Goal: Download file/media: Obtain a digital file from the website

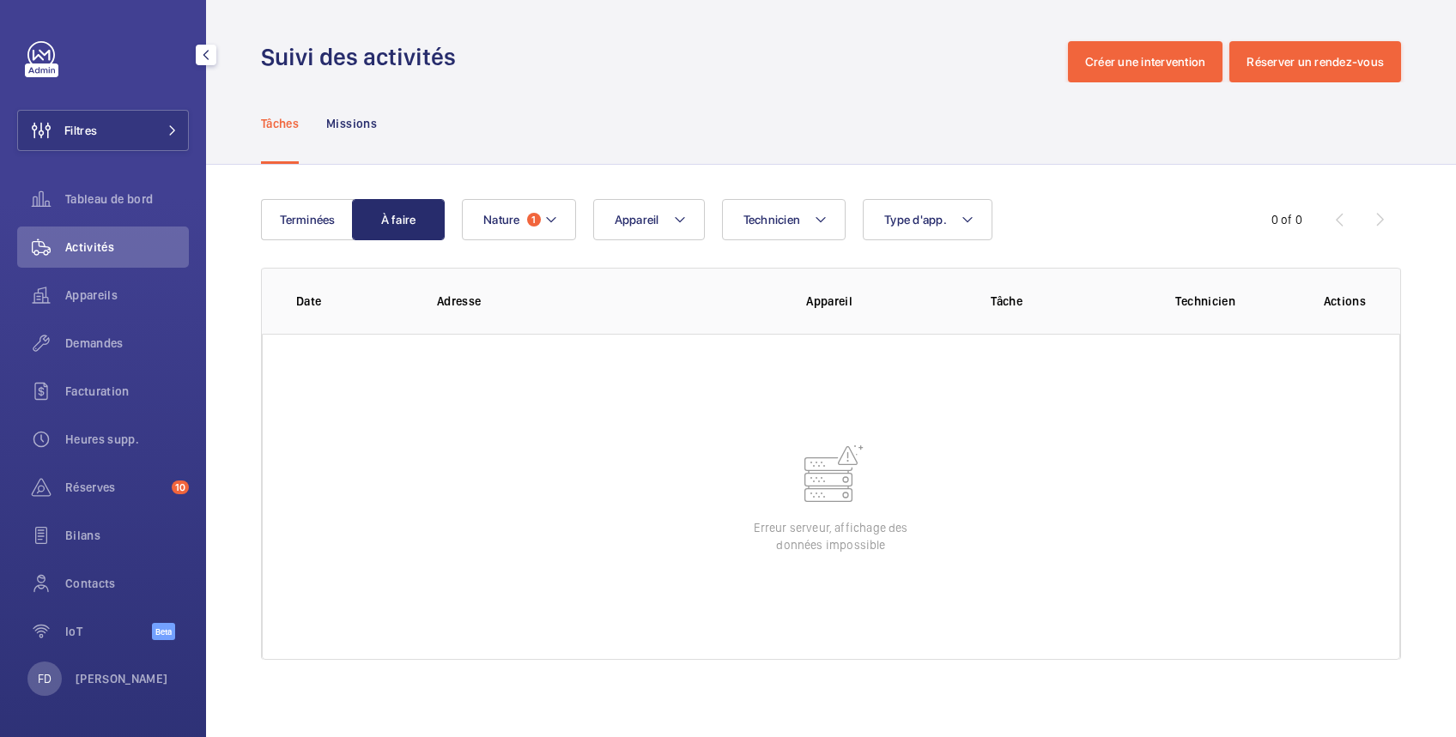
click at [103, 239] on span "Activités" at bounding box center [127, 247] width 124 height 17
click at [110, 293] on span "Appareils" at bounding box center [127, 295] width 124 height 17
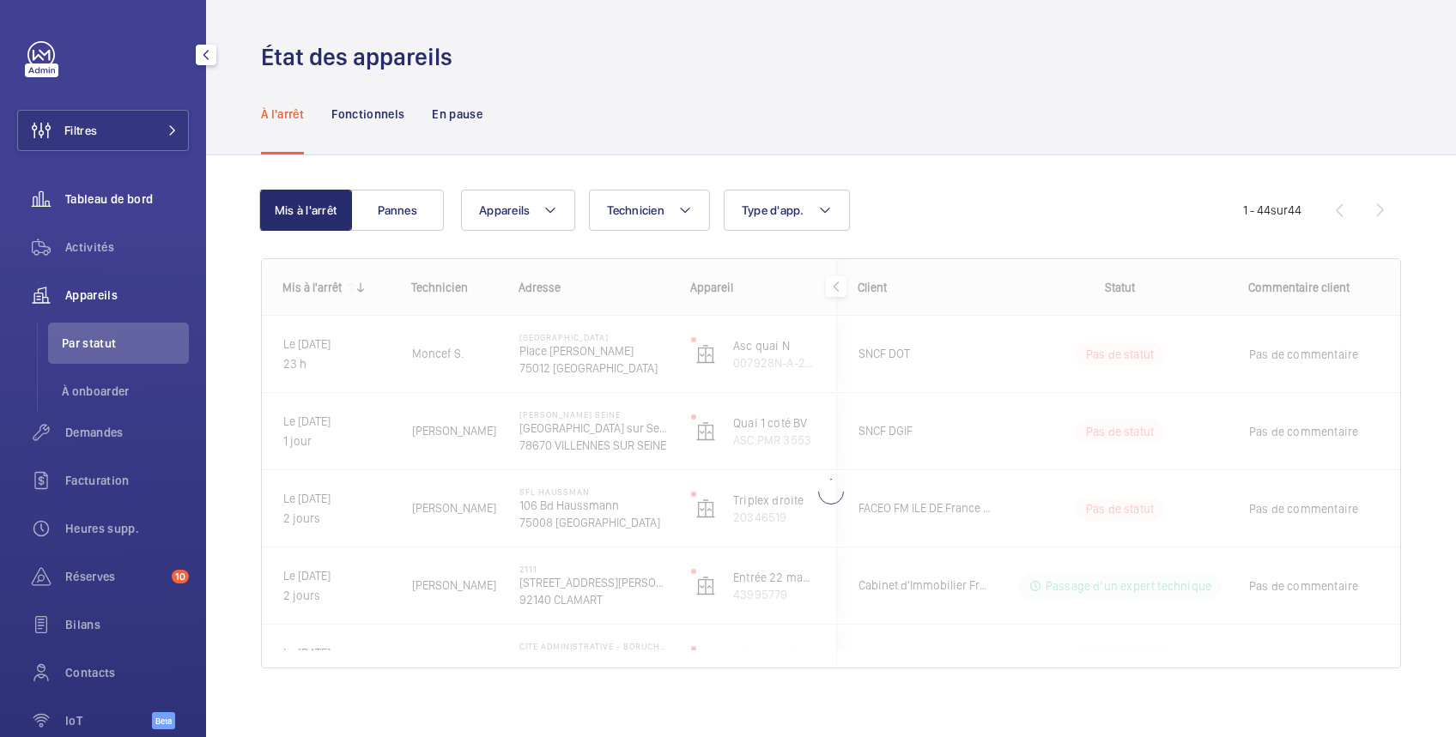
click at [117, 208] on div "Tableau de bord" at bounding box center [103, 199] width 172 height 41
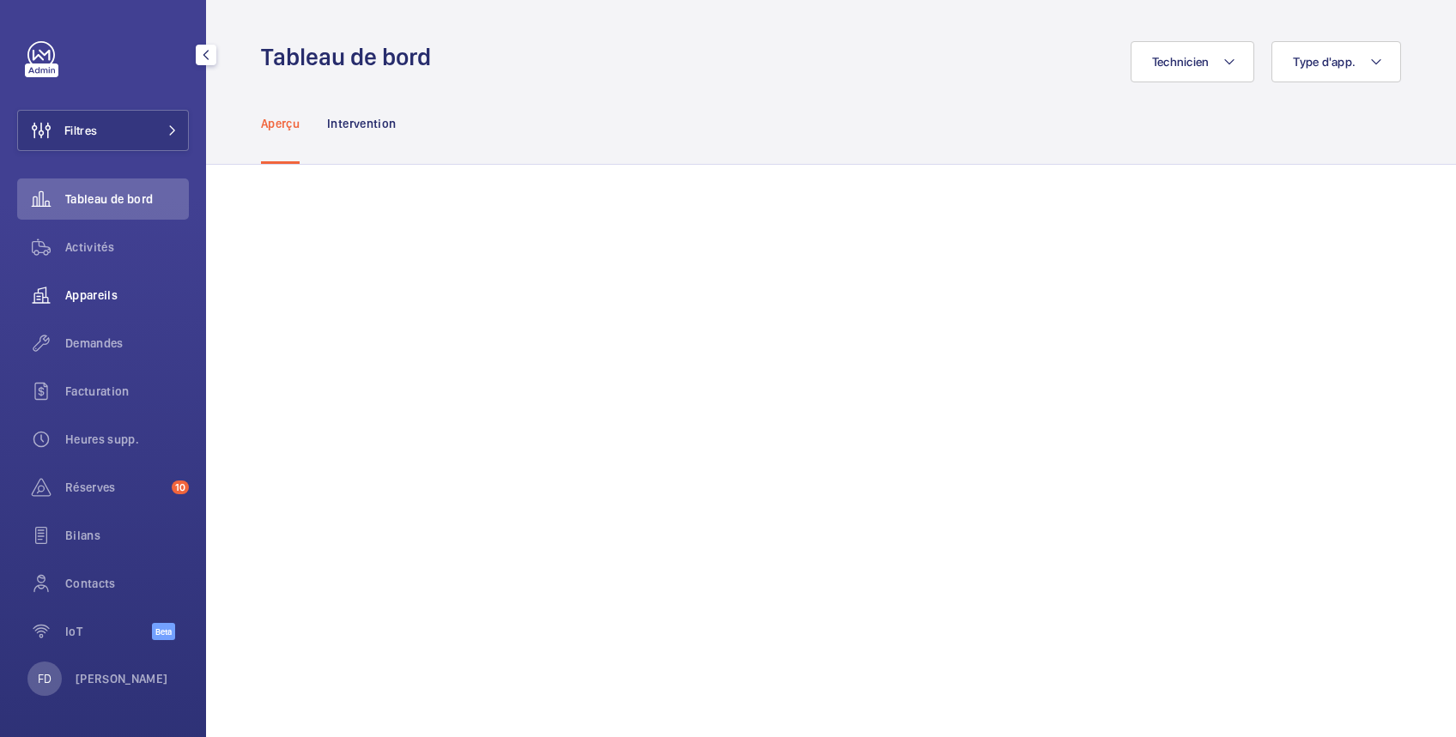
click at [103, 288] on span "Appareils" at bounding box center [127, 295] width 124 height 17
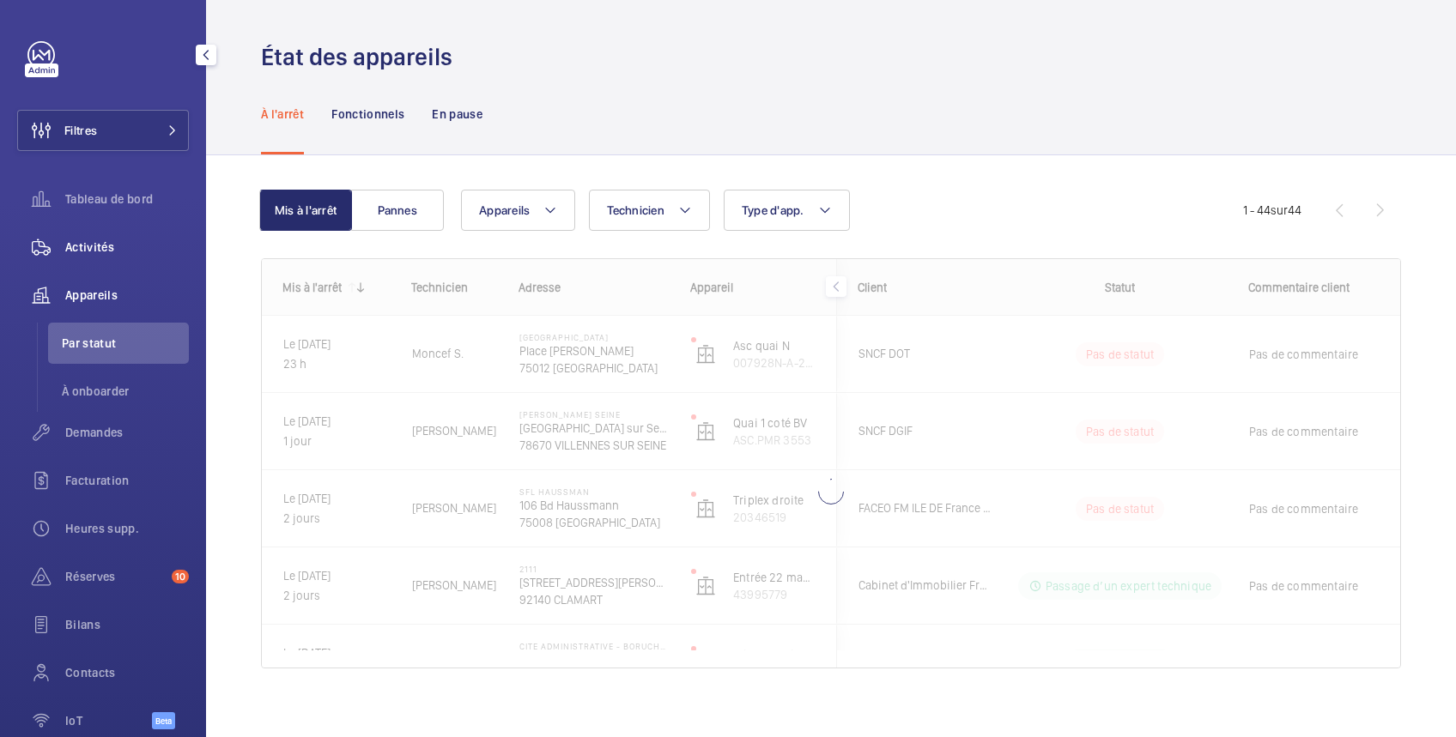
click at [82, 242] on span "Activités" at bounding box center [127, 247] width 124 height 17
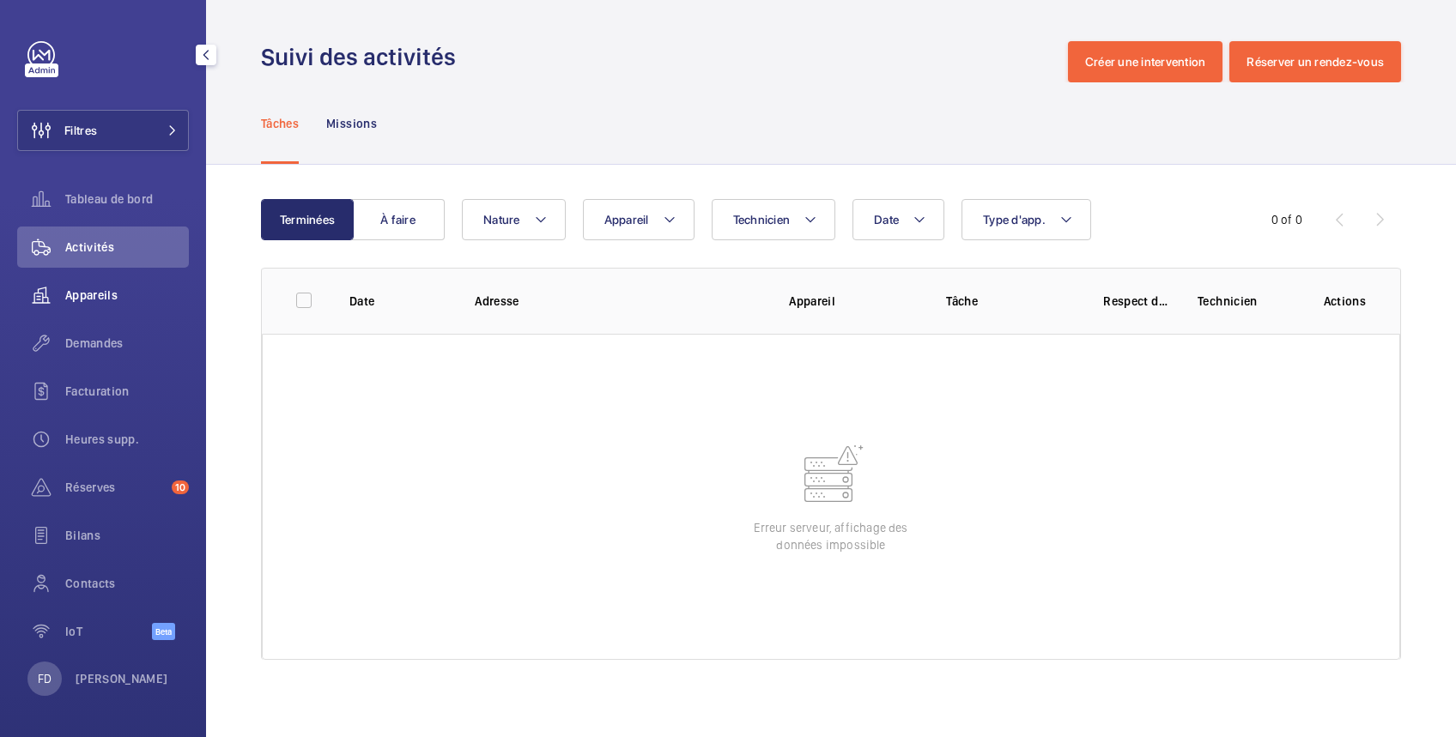
click at [104, 301] on span "Appareils" at bounding box center [127, 295] width 124 height 17
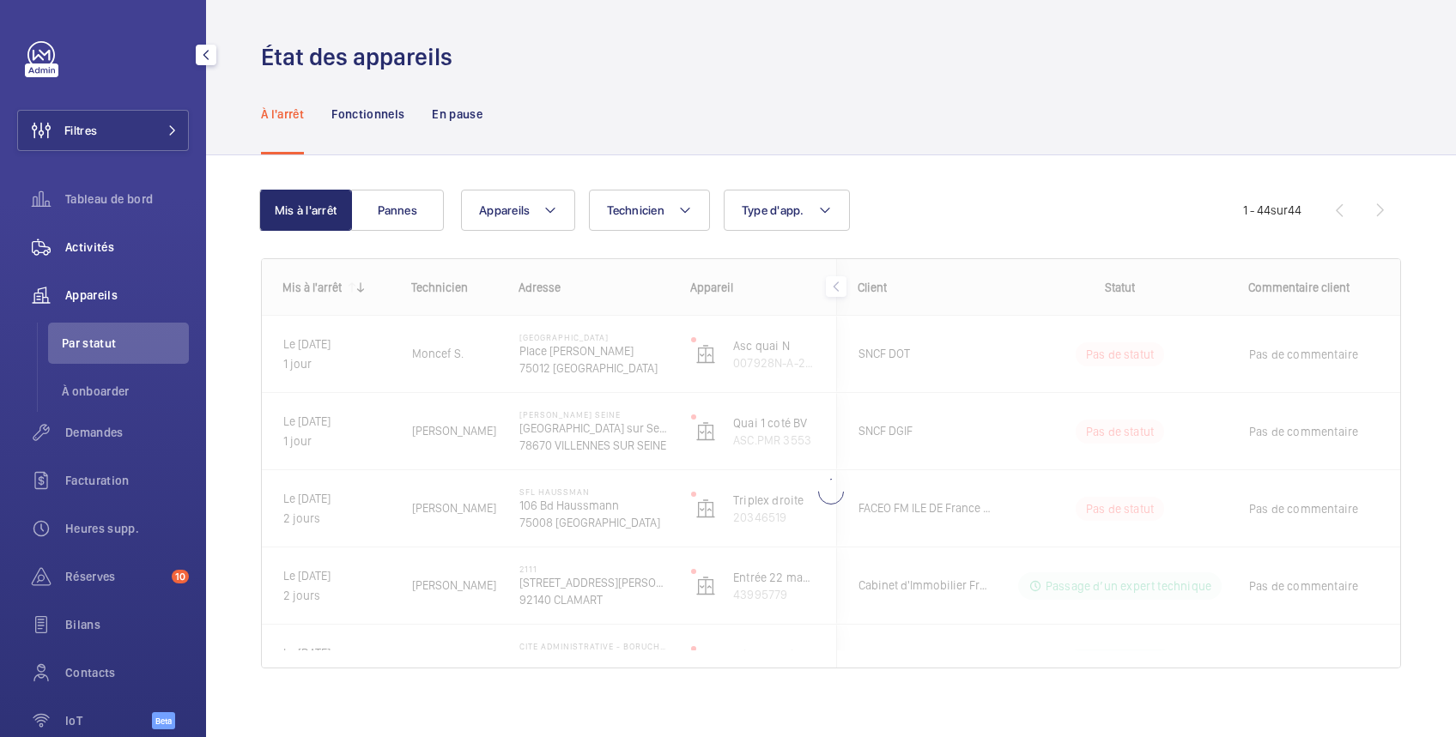
click at [100, 249] on span "Activités" at bounding box center [127, 247] width 124 height 17
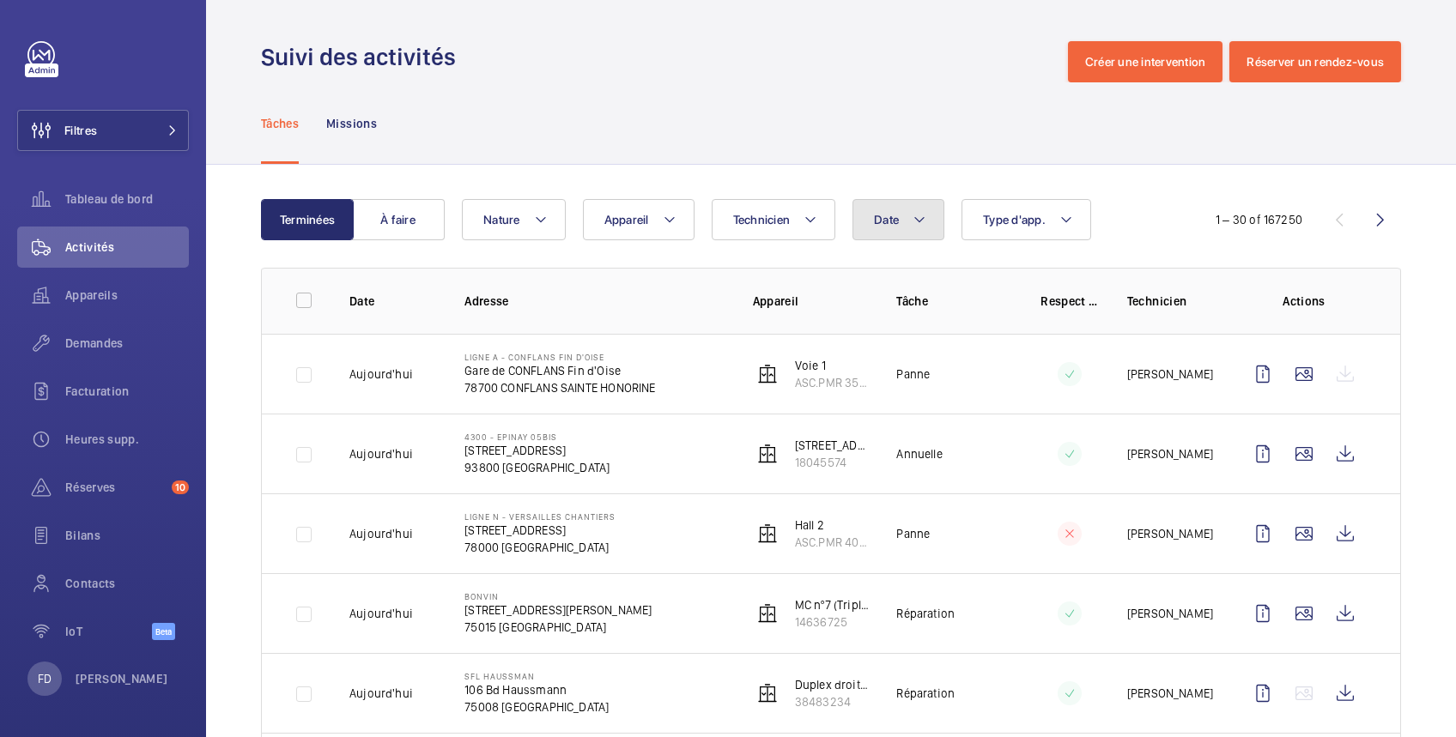
click at [900, 218] on button "Date" at bounding box center [899, 219] width 92 height 41
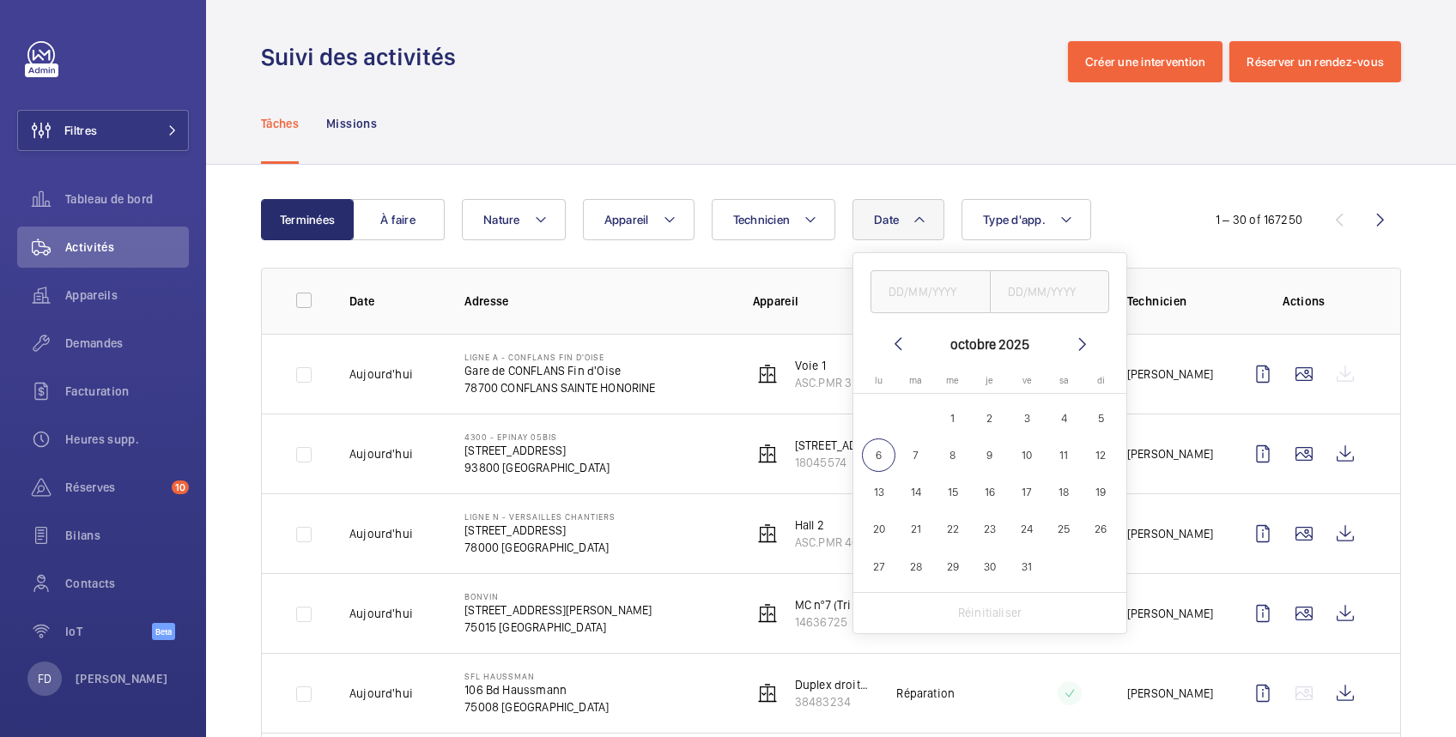
click at [1068, 416] on span "4" at bounding box center [1063, 418] width 33 height 33
type input "[DATE]"
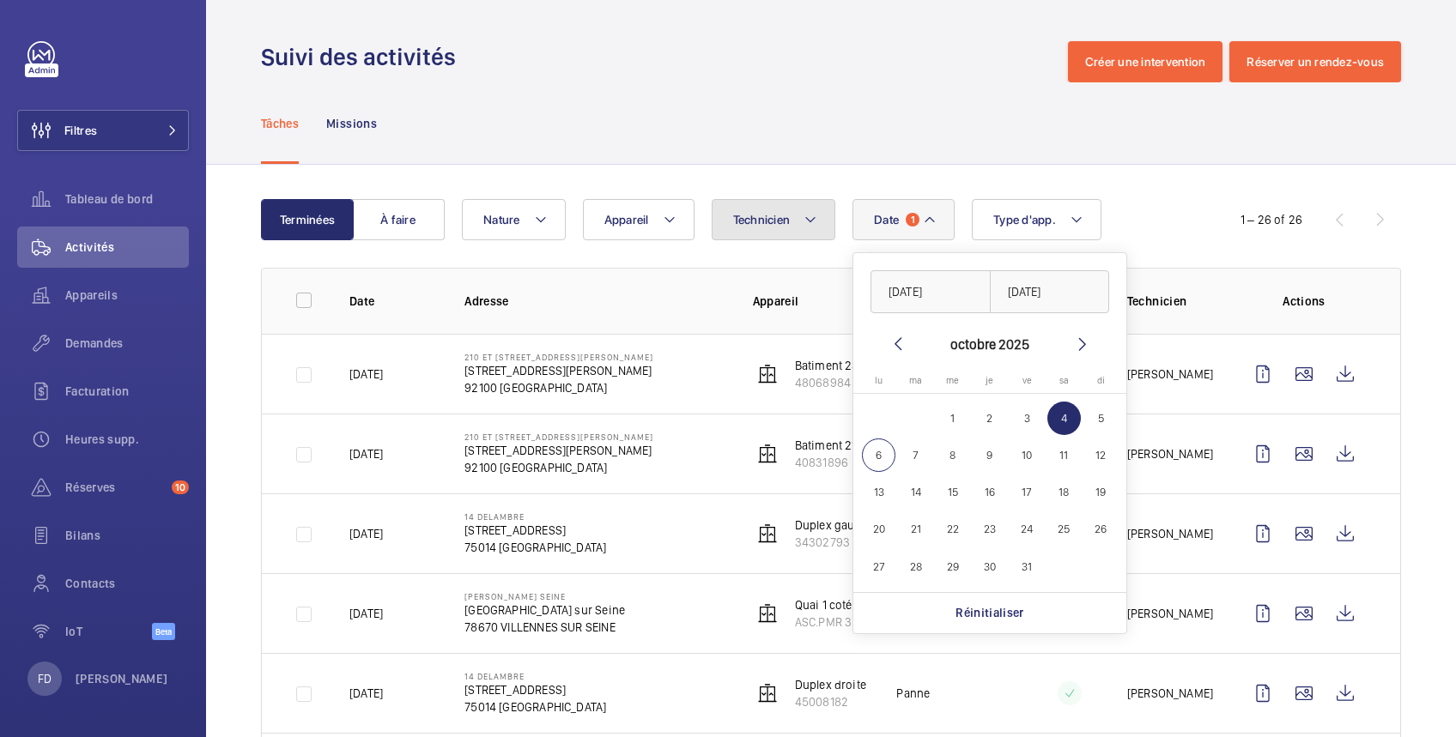
click at [762, 223] on span "Technicien" at bounding box center [762, 220] width 58 height 14
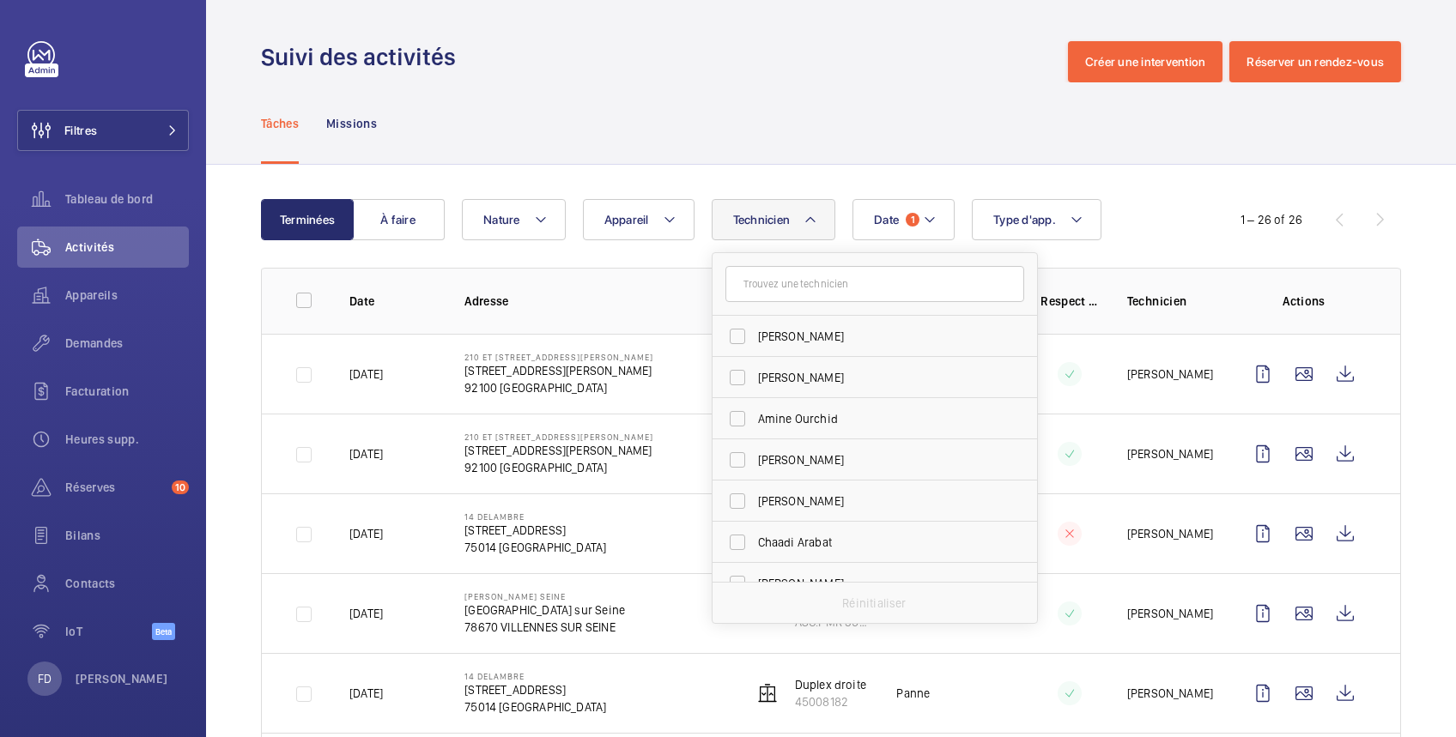
click at [762, 282] on input "text" at bounding box center [874, 284] width 299 height 36
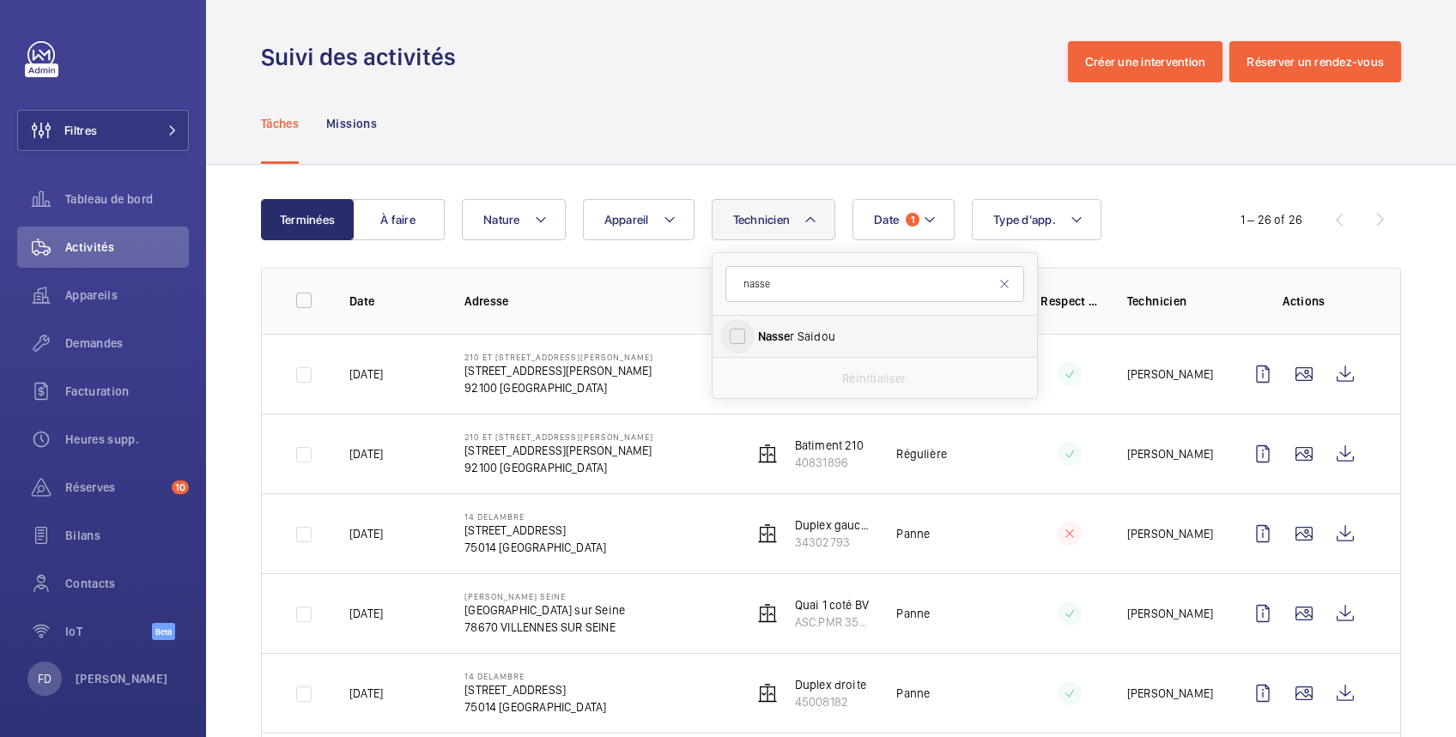
type input "nasse"
click at [749, 334] on input "Nasse r Saidou" at bounding box center [737, 336] width 34 height 34
checkbox input "true"
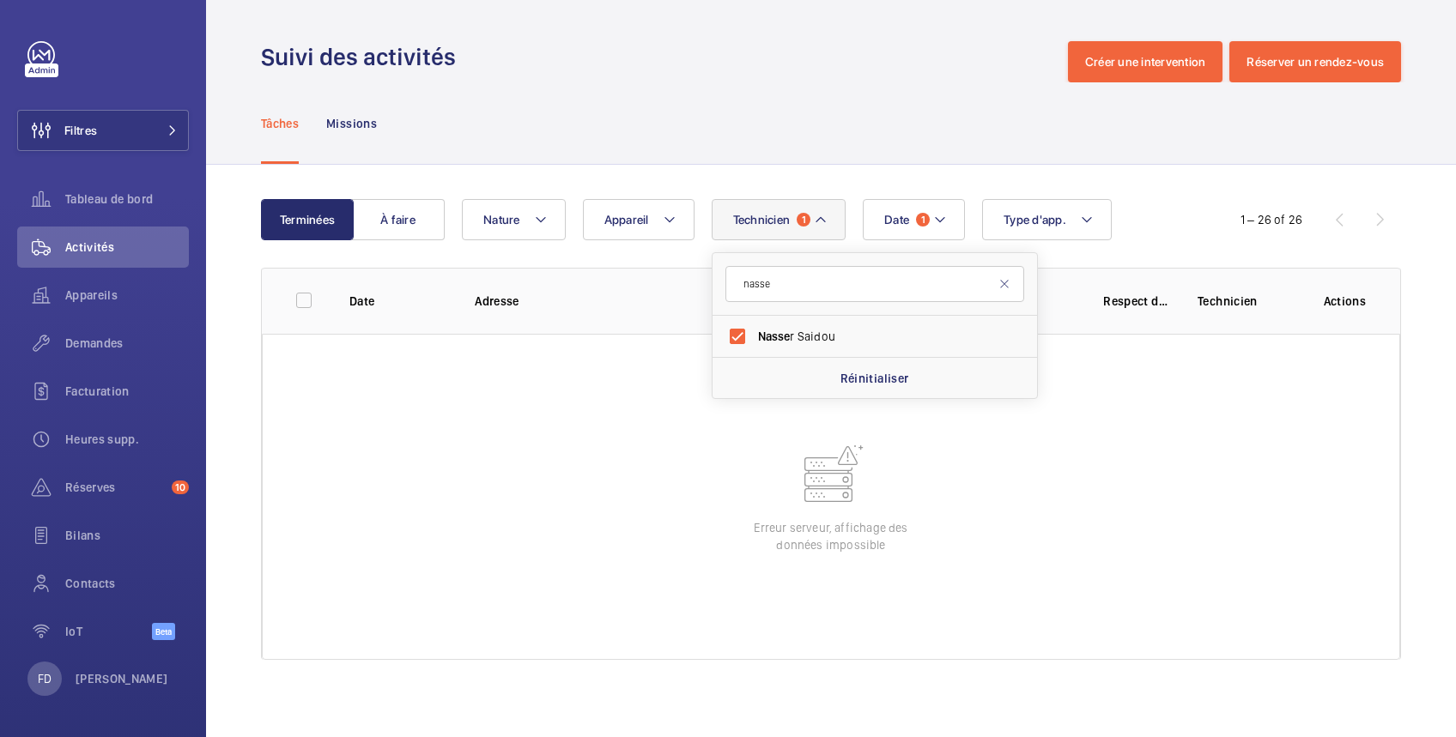
click at [838, 82] on div "Tâches Missions" at bounding box center [831, 123] width 1140 height 82
click at [900, 225] on span "Date" at bounding box center [896, 220] width 25 height 14
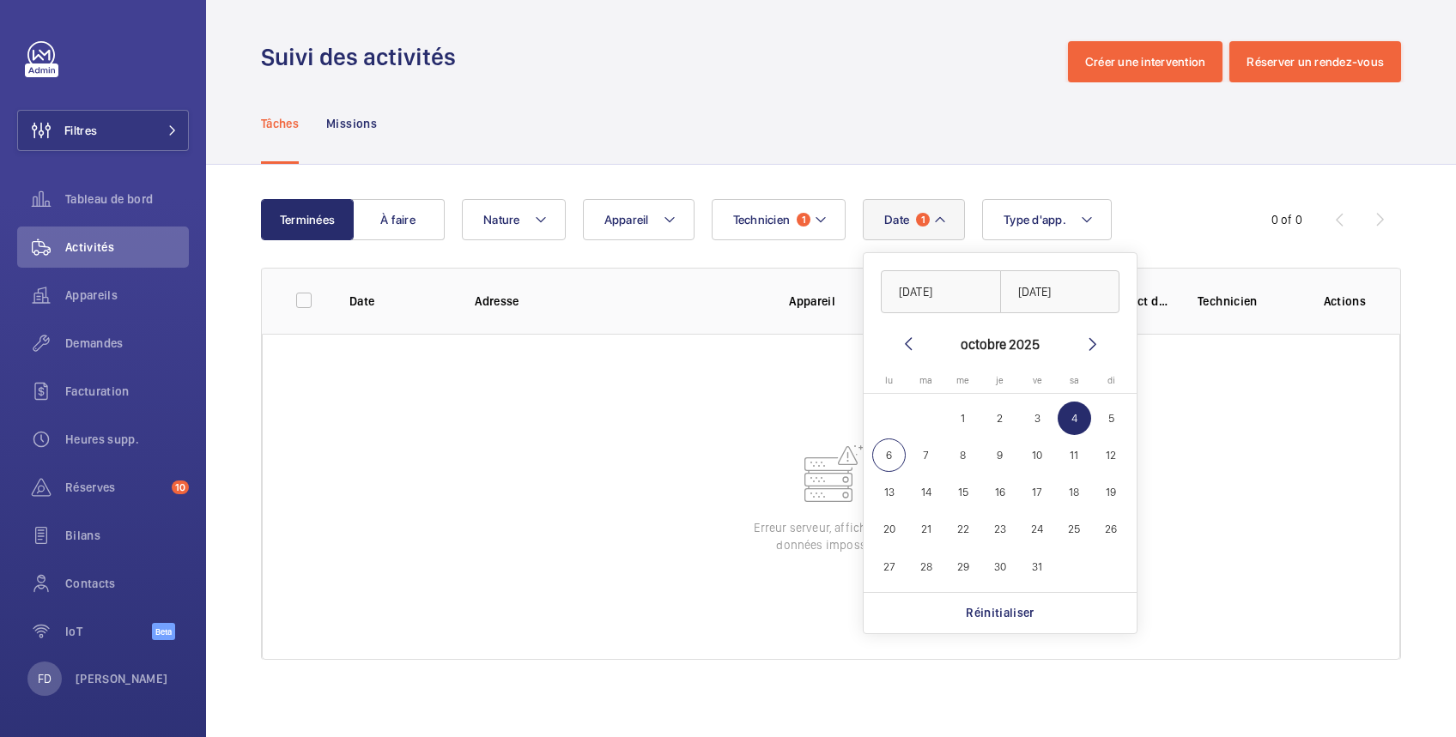
click at [731, 88] on div "Tâches Missions" at bounding box center [831, 123] width 1140 height 82
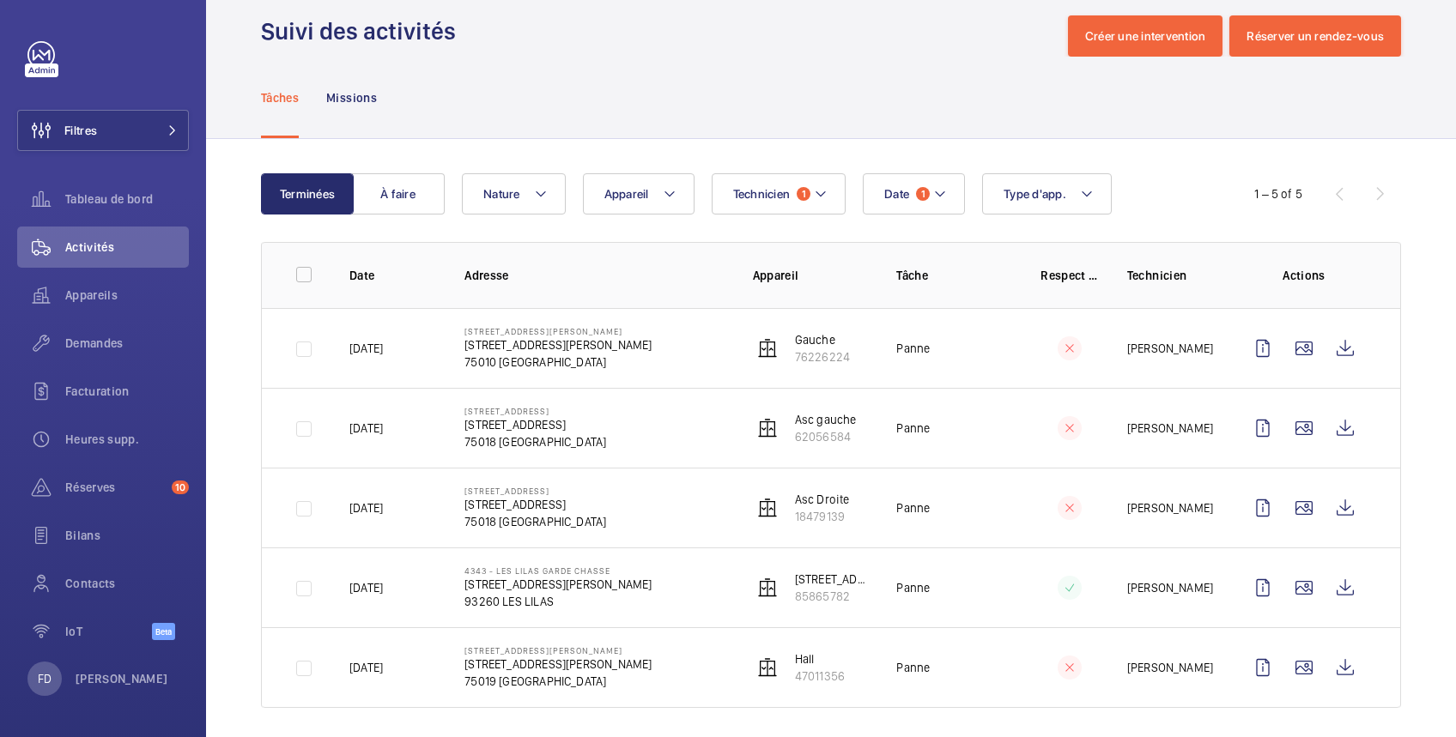
scroll to position [39, 0]
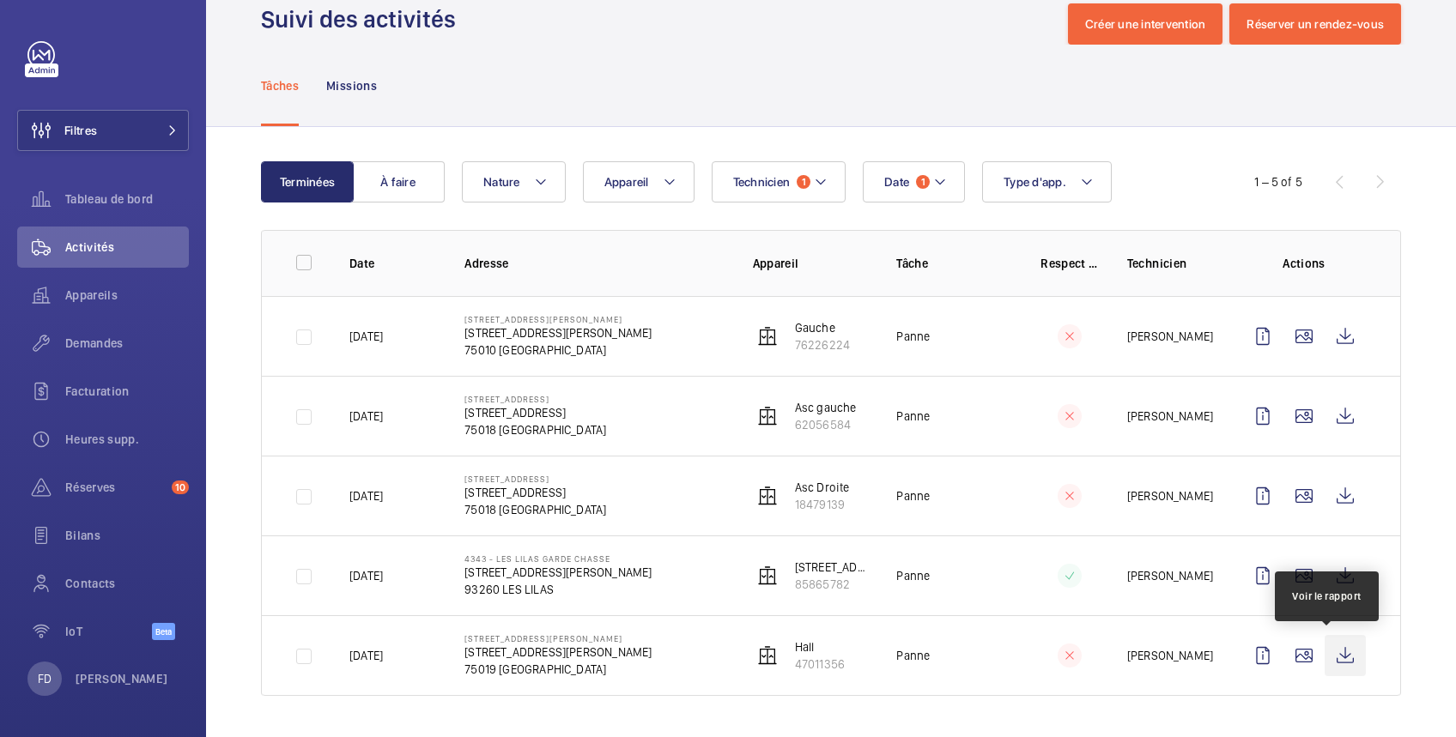
click at [1325, 654] on wm-front-icon-button at bounding box center [1345, 655] width 41 height 41
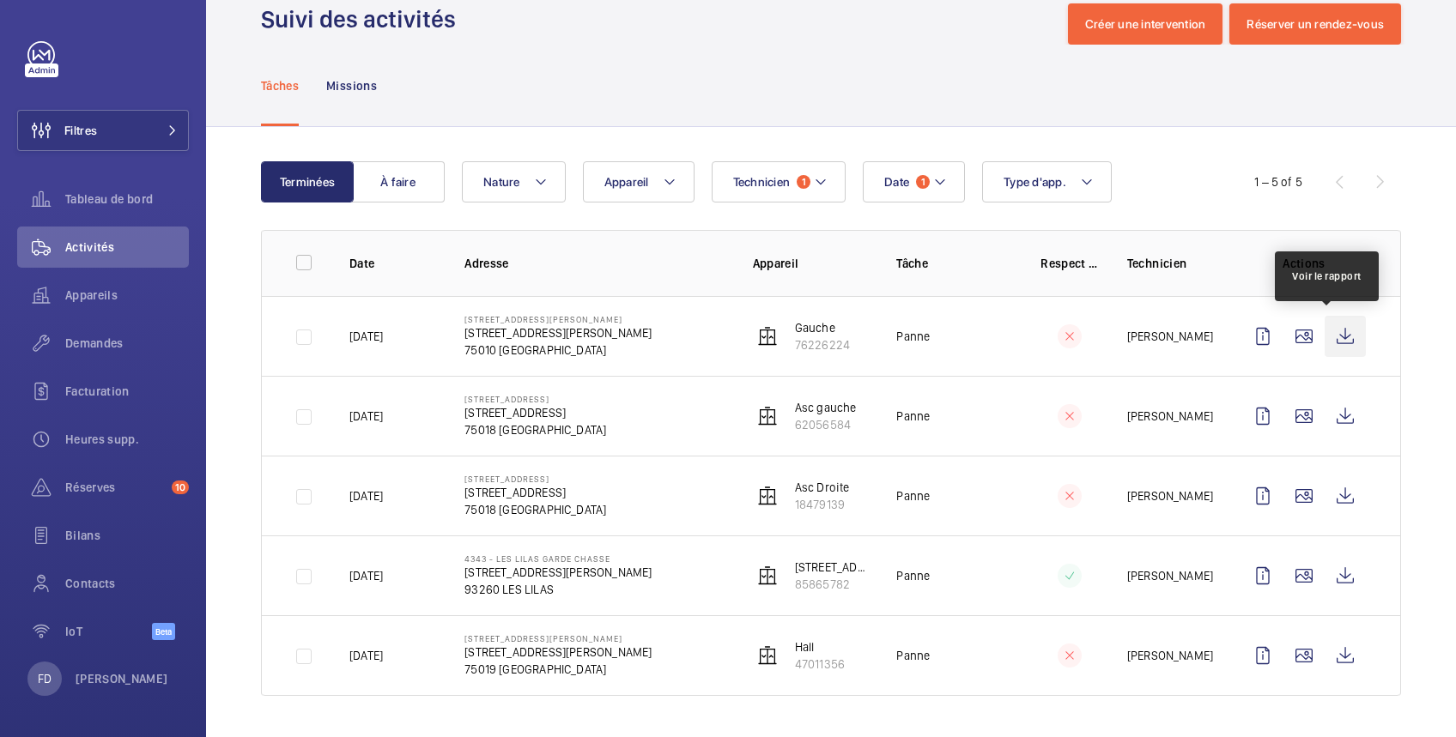
click at [1326, 337] on wm-front-icon-button at bounding box center [1345, 336] width 41 height 41
click at [398, 190] on button "À faire" at bounding box center [398, 181] width 93 height 41
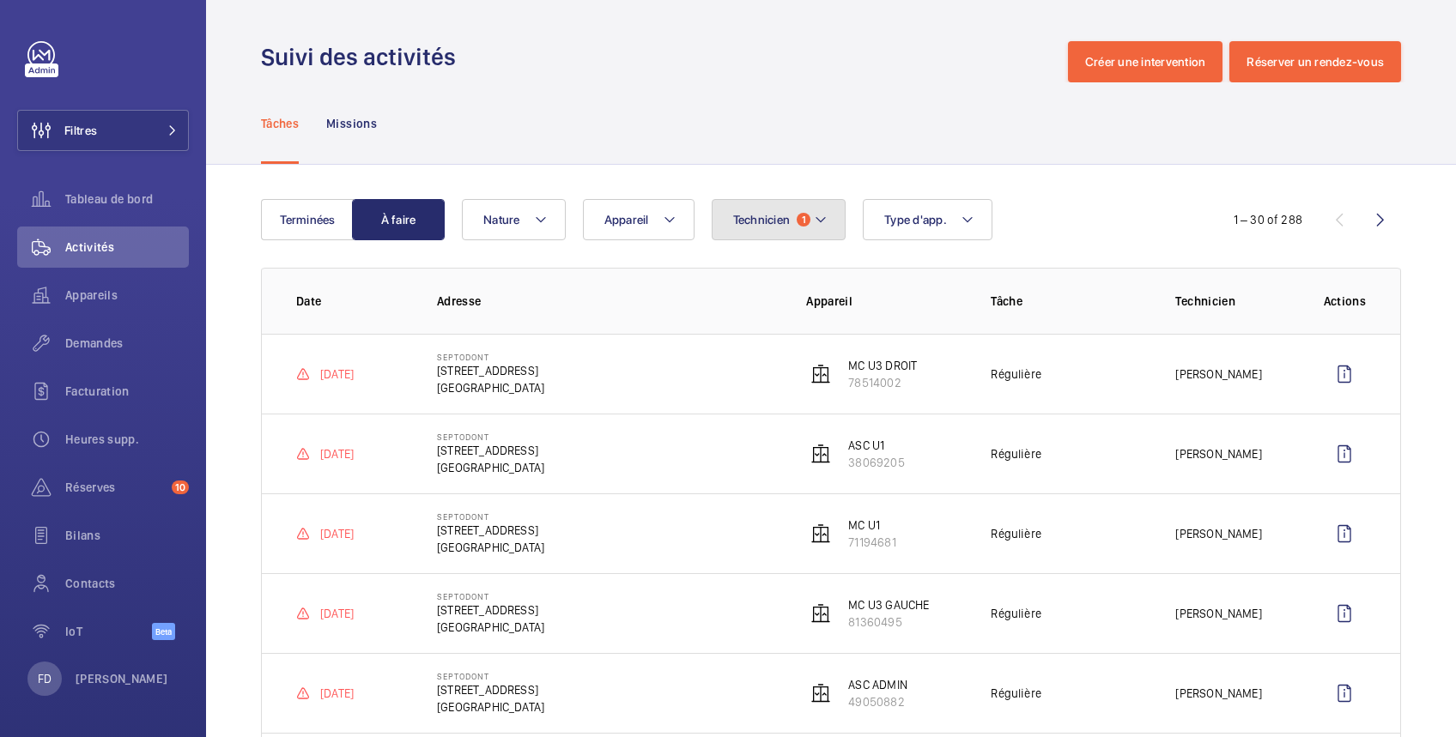
click at [758, 223] on span "Technicien" at bounding box center [762, 220] width 58 height 14
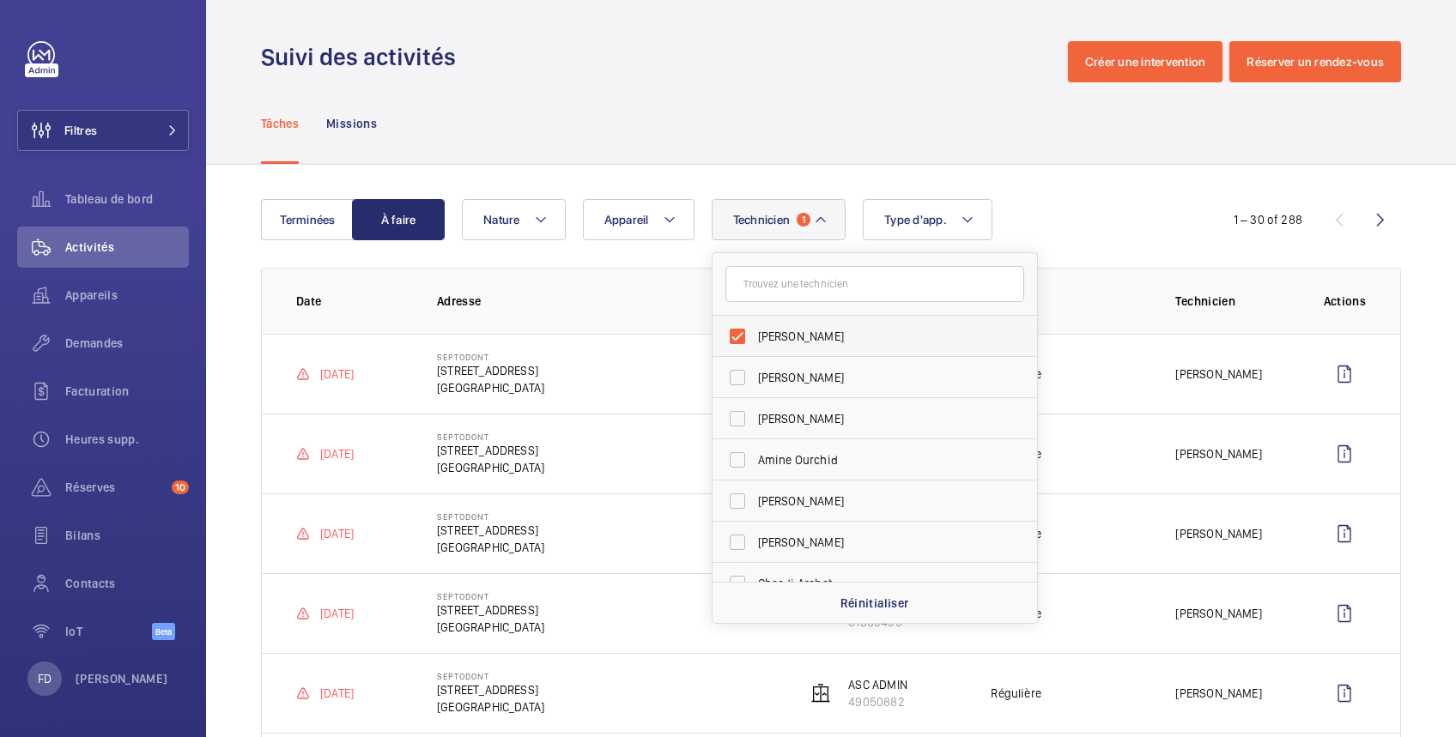
click at [790, 322] on label "[PERSON_NAME]" at bounding box center [862, 336] width 299 height 41
click at [755, 322] on input "[PERSON_NAME]" at bounding box center [737, 336] width 34 height 34
checkbox input "false"
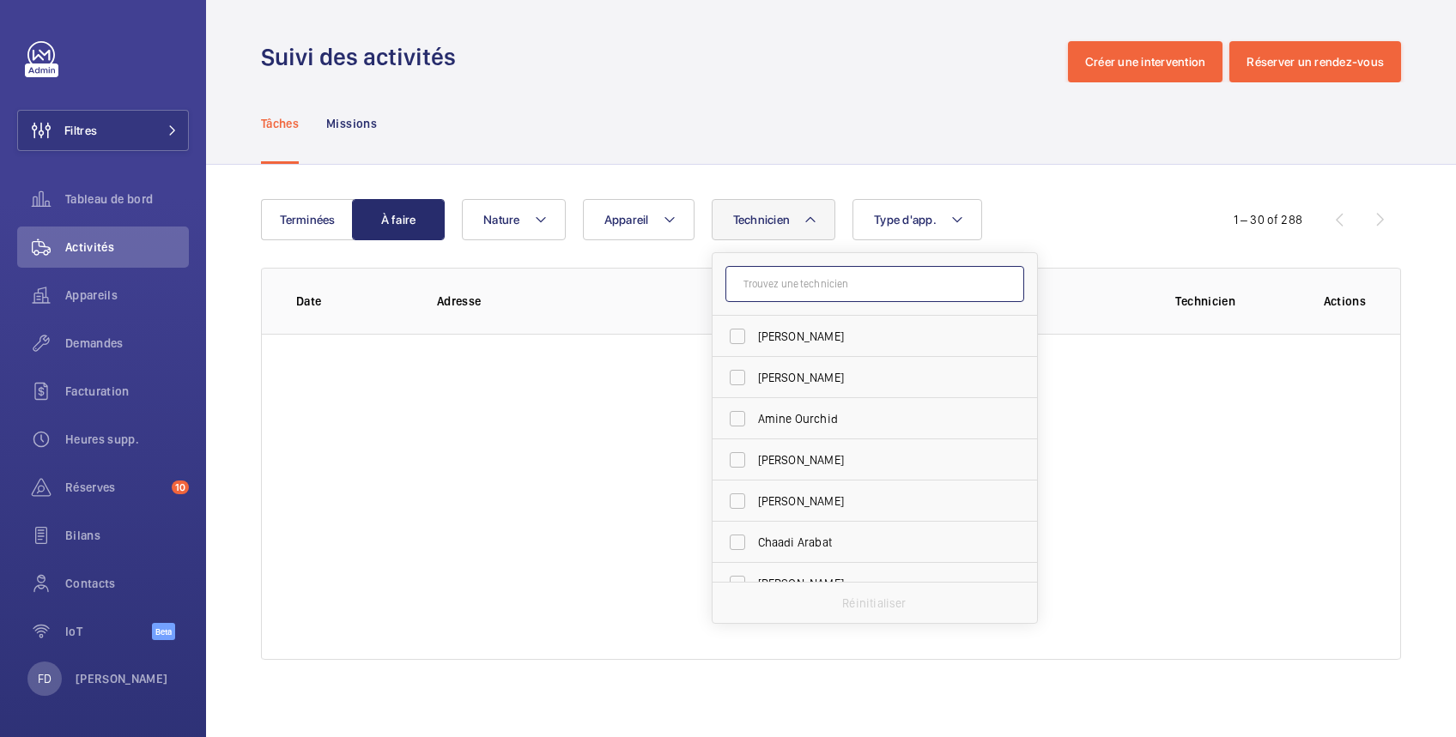
click at [789, 292] on input "text" at bounding box center [874, 284] width 299 height 36
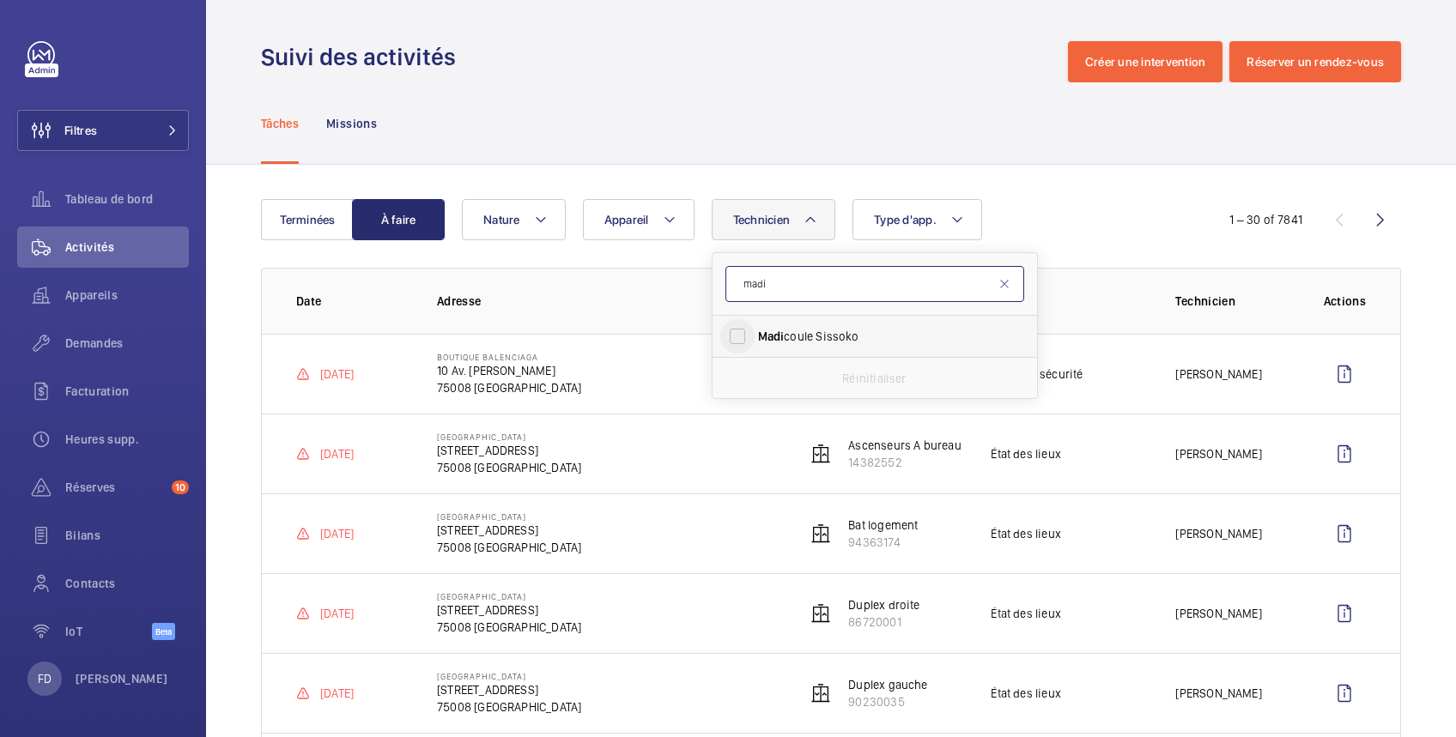
type input "madi"
click at [740, 349] on input "Madi coule Sissoko" at bounding box center [737, 336] width 34 height 34
checkbox input "true"
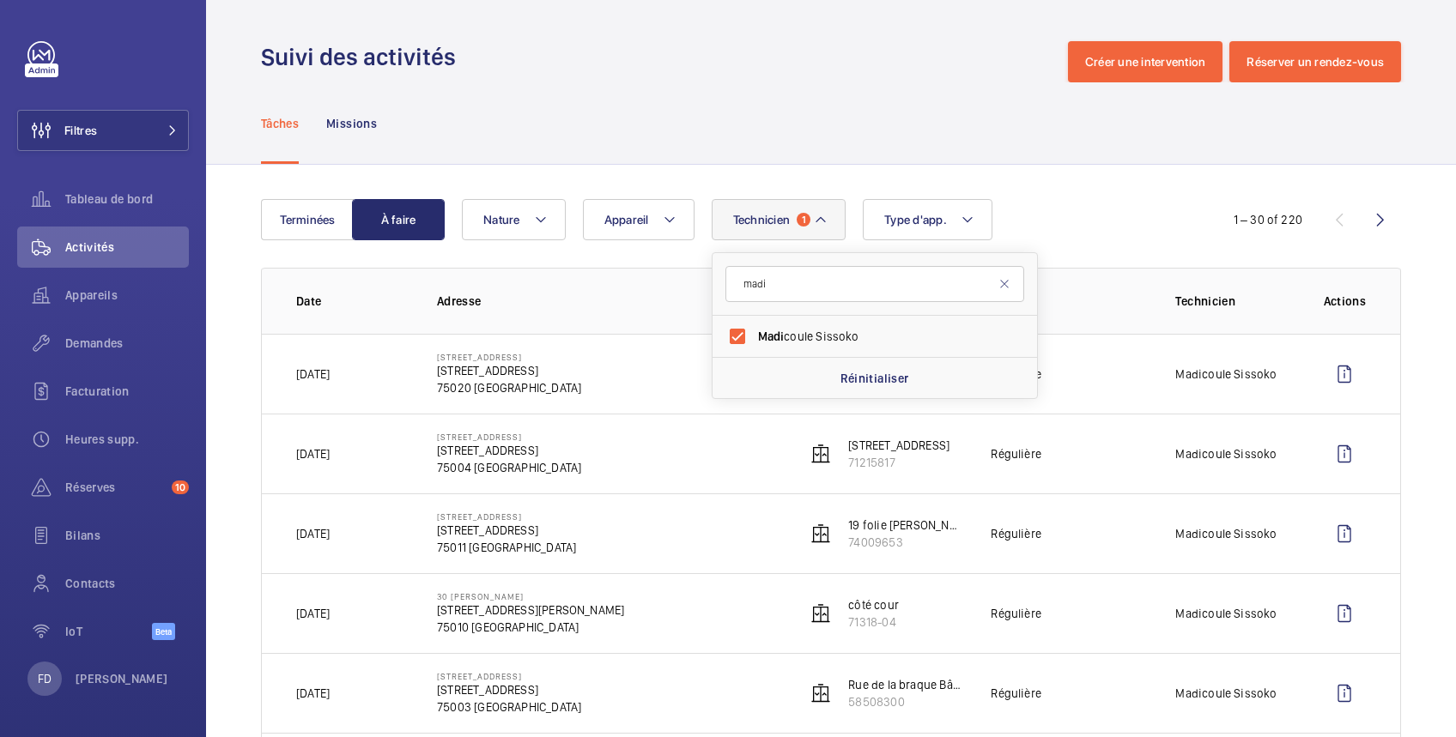
click at [834, 120] on div "Tâches Missions" at bounding box center [831, 123] width 1140 height 82
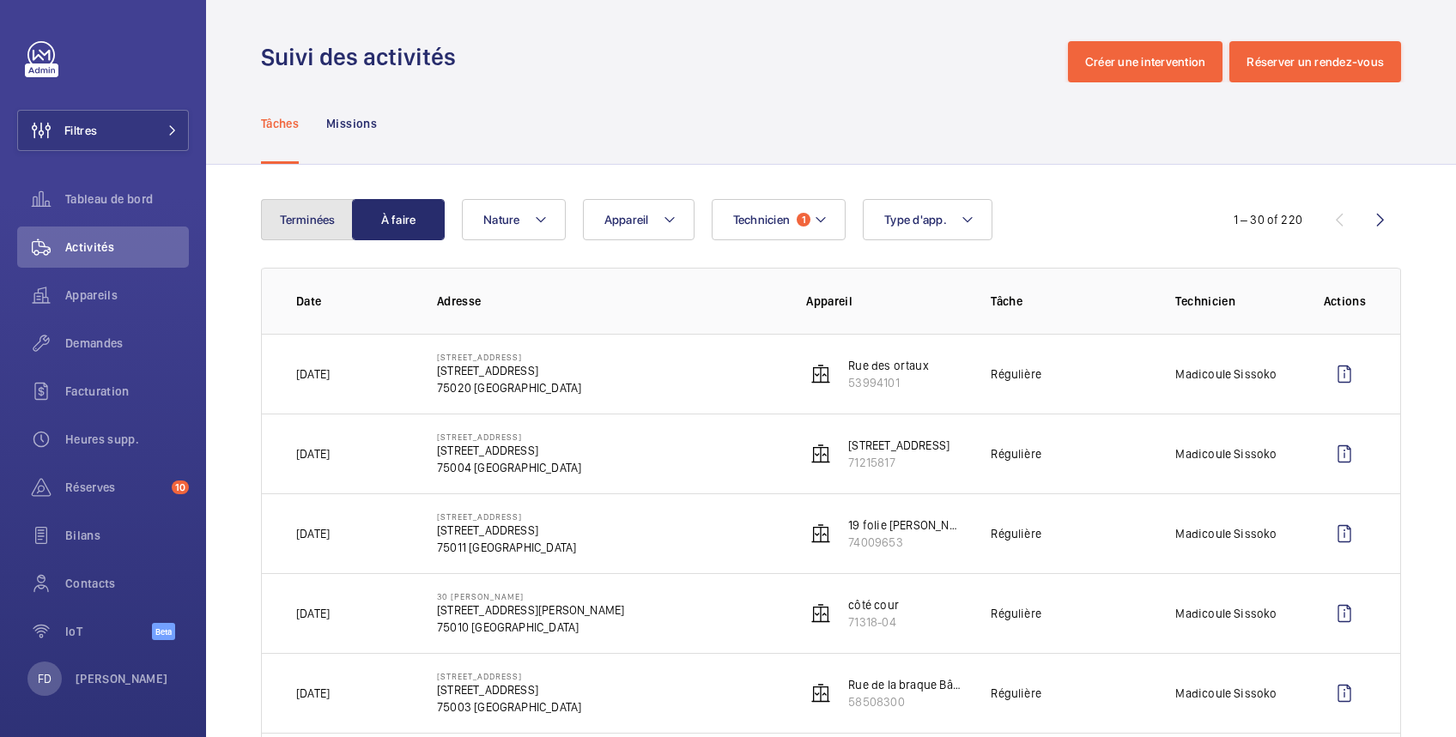
click at [301, 226] on button "Terminées" at bounding box center [307, 219] width 93 height 41
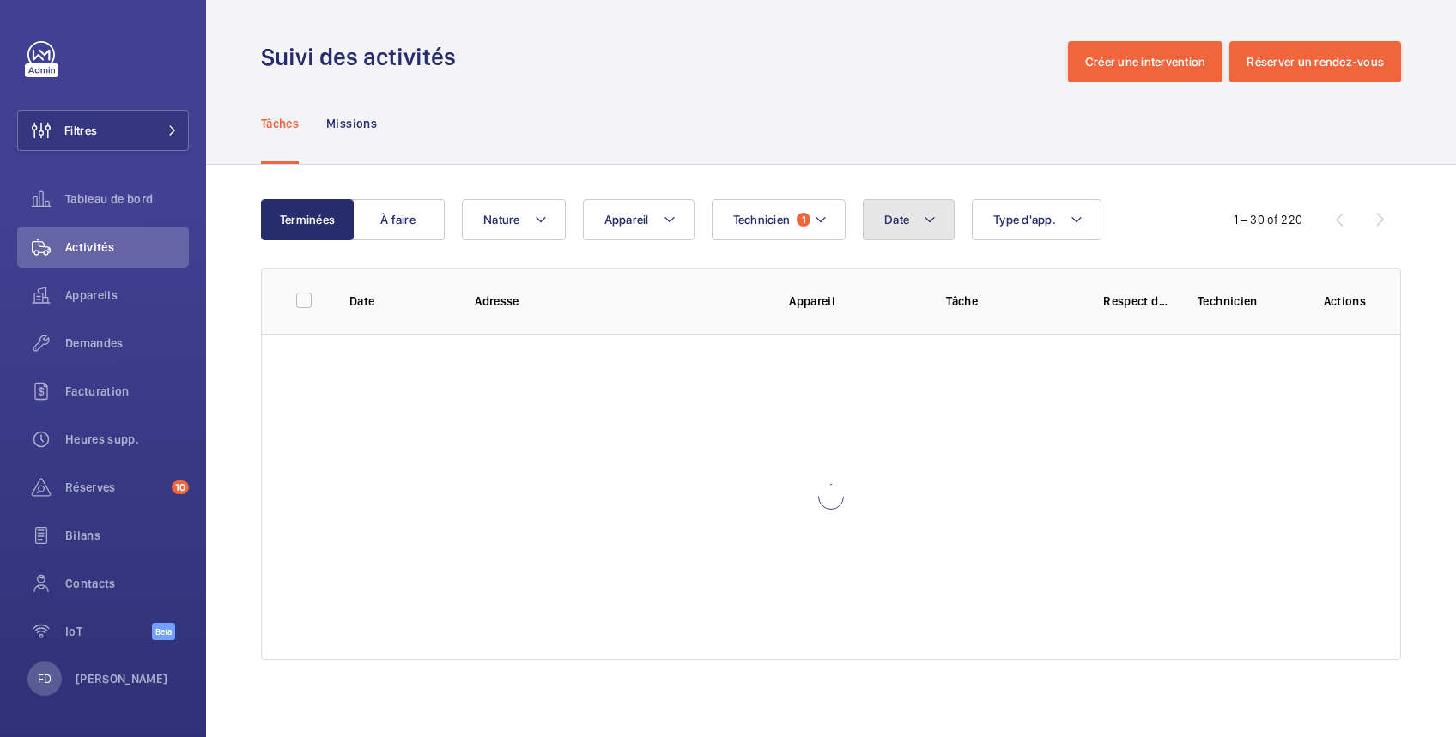
click at [893, 219] on span "Date" at bounding box center [896, 220] width 25 height 14
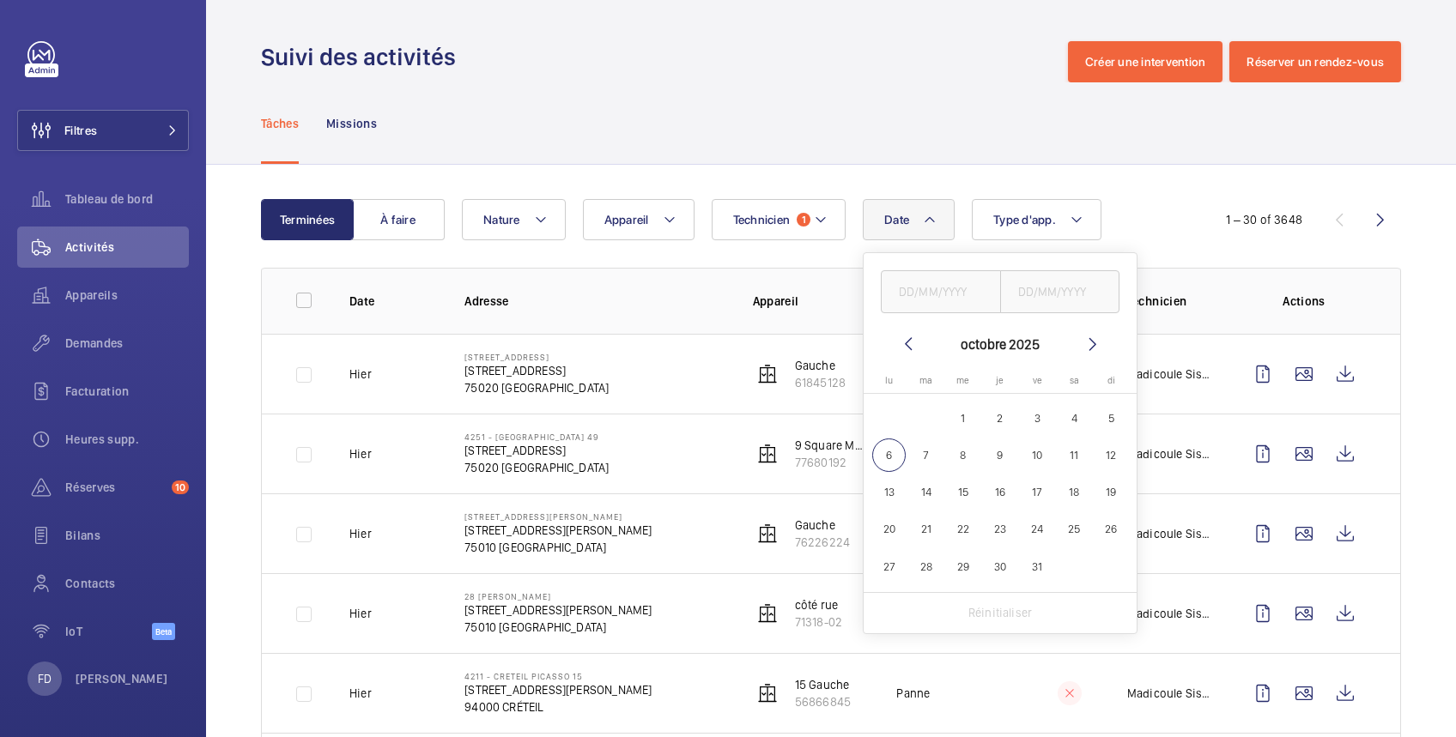
click at [1110, 416] on span "5" at bounding box center [1111, 418] width 33 height 33
type input "[DATE]"
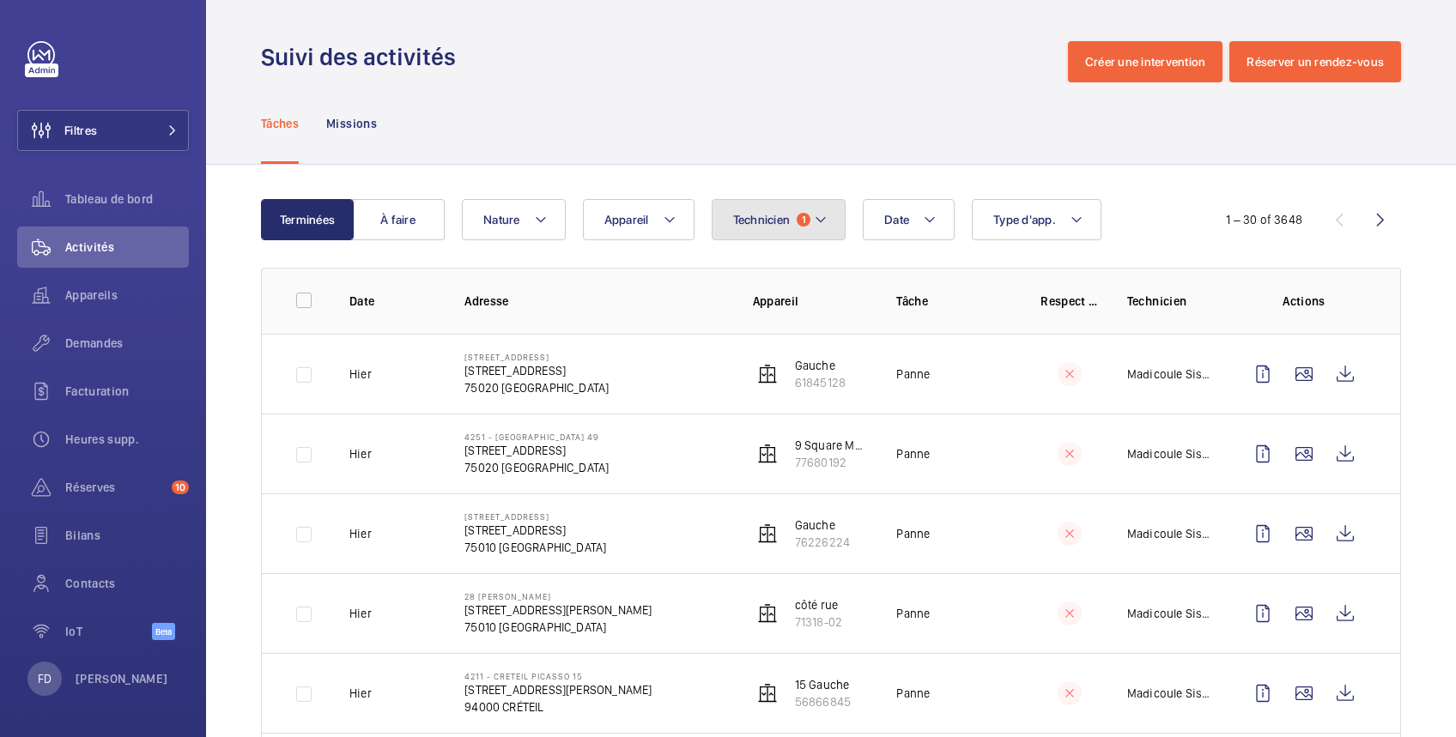
click at [776, 225] on span "Technicien" at bounding box center [762, 220] width 58 height 14
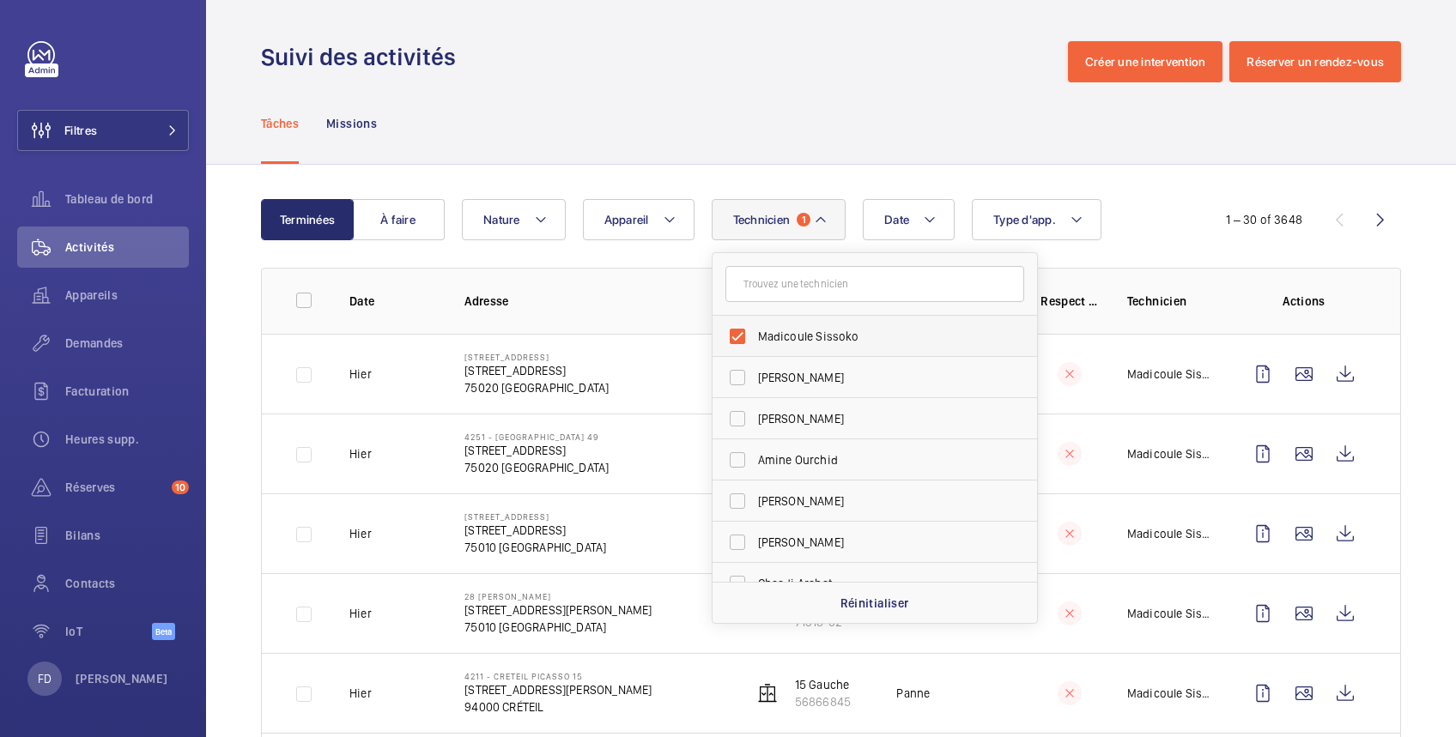
click at [760, 329] on span "Madicoule Sissoko" at bounding box center [876, 336] width 236 height 17
click at [755, 329] on input "Madicoule Sissoko" at bounding box center [737, 336] width 34 height 34
checkbox input "false"
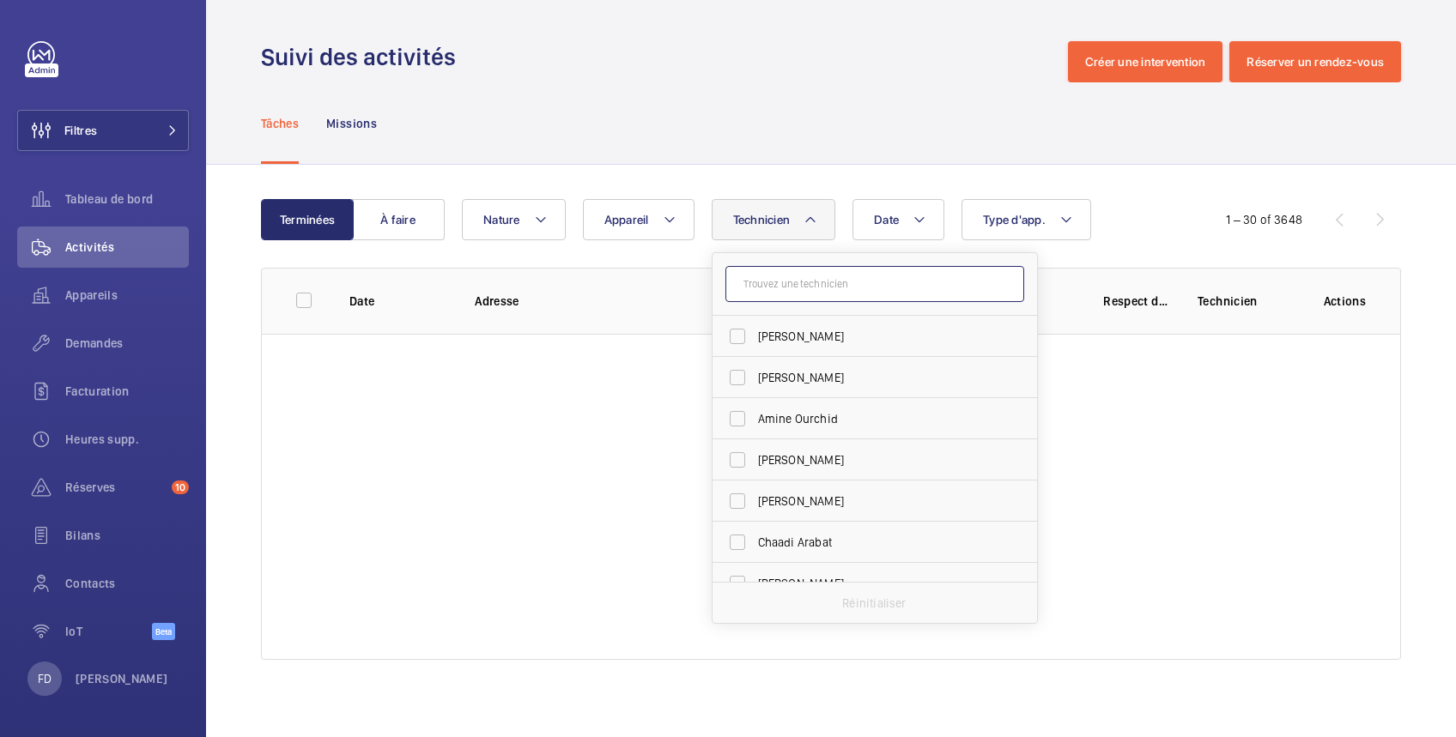
click at [765, 293] on input "text" at bounding box center [874, 284] width 299 height 36
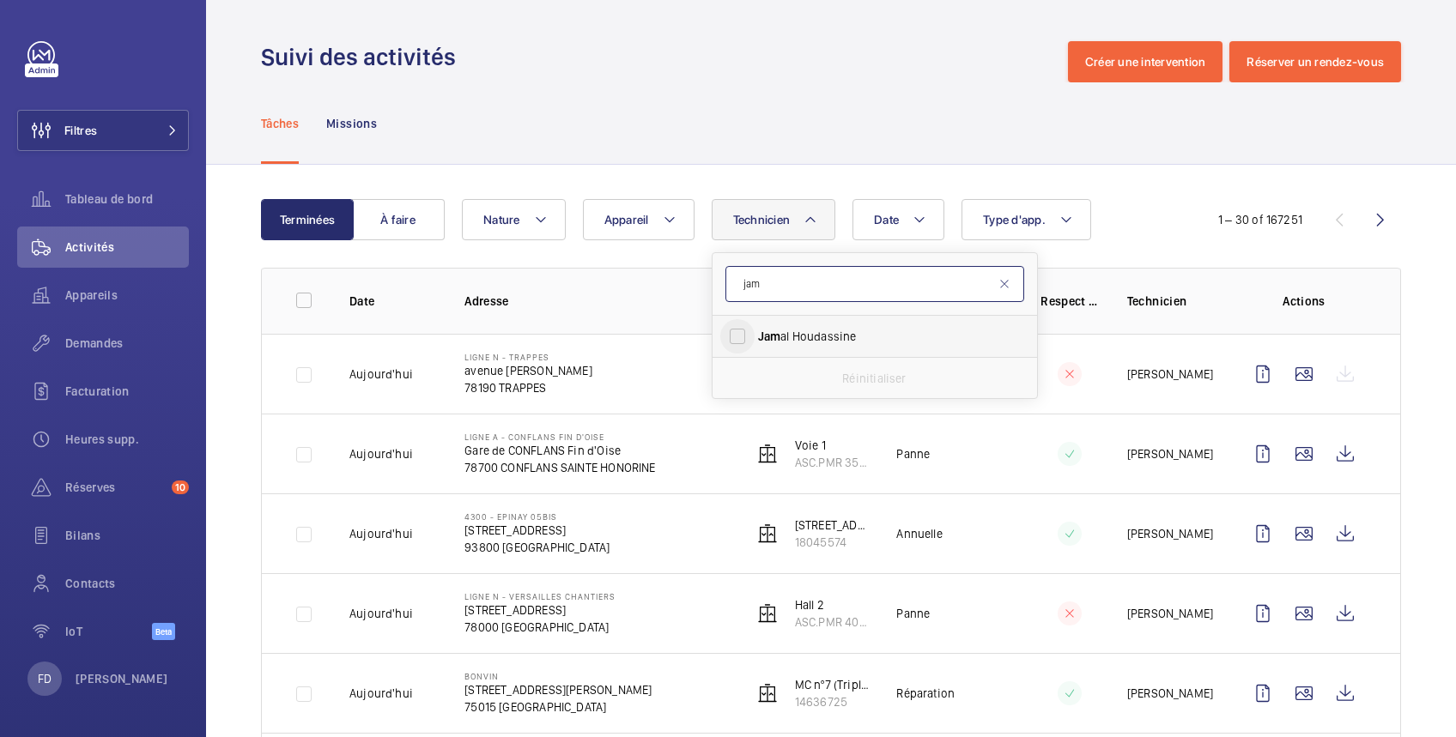
type input "jam"
click at [750, 337] on input "Jam al Houdassine" at bounding box center [737, 336] width 34 height 34
checkbox input "true"
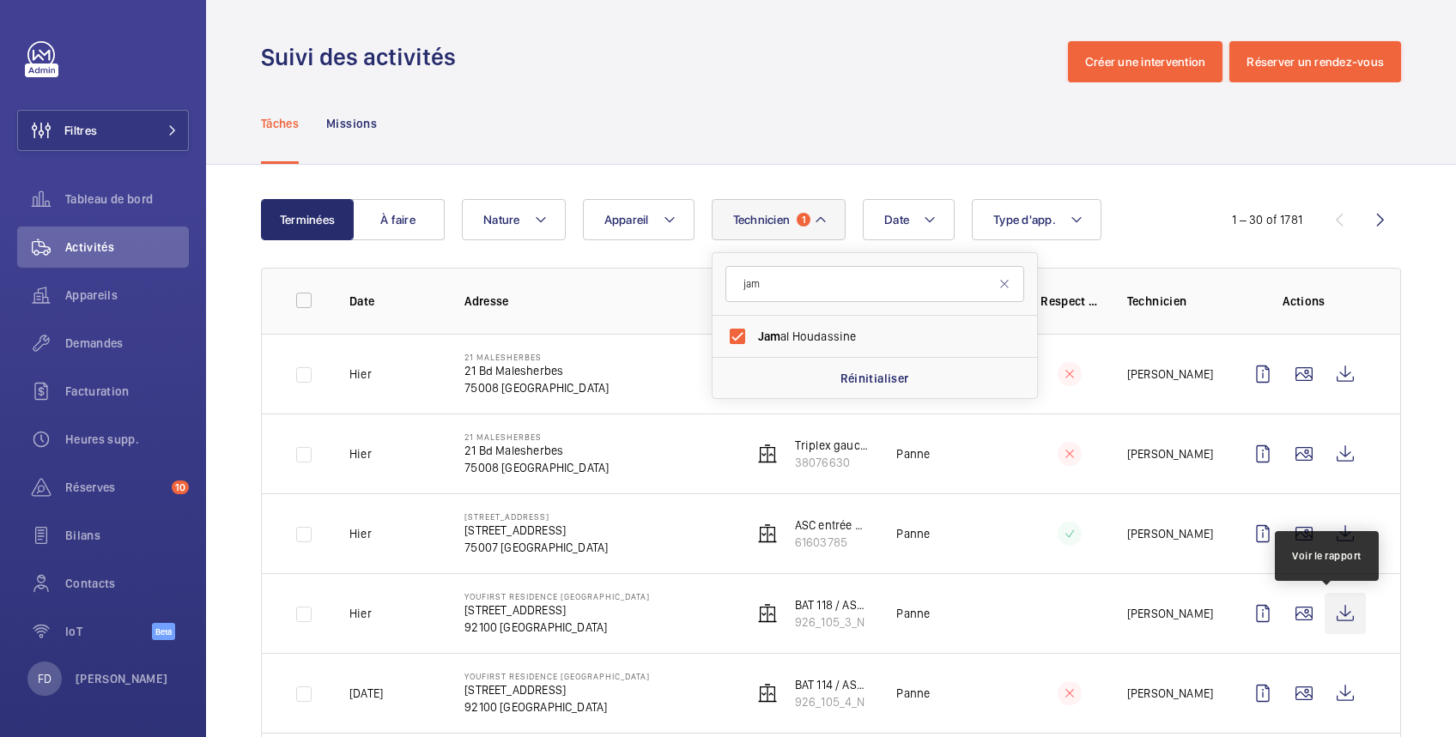
click at [1328, 616] on wm-front-icon-button at bounding box center [1345, 613] width 41 height 41
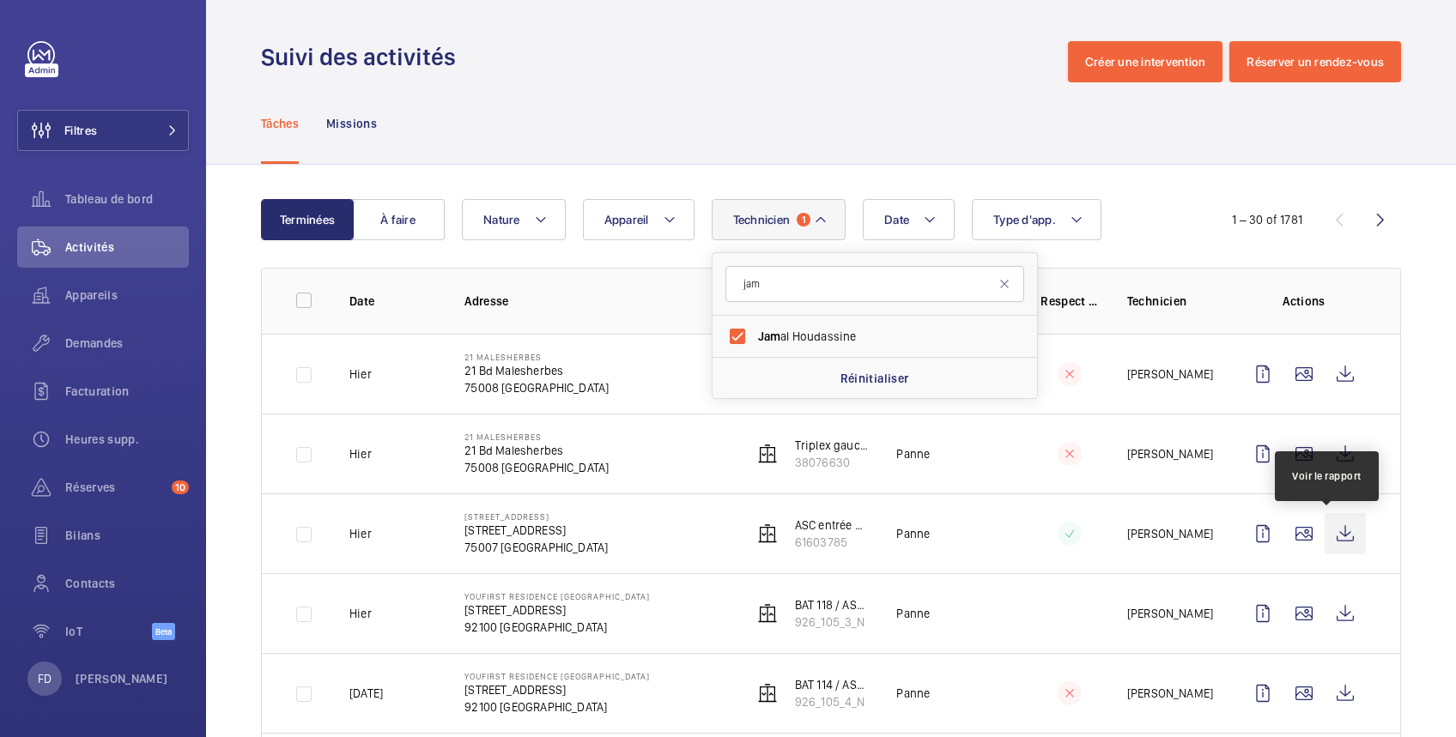
click at [1326, 535] on wm-front-icon-button at bounding box center [1345, 533] width 41 height 41
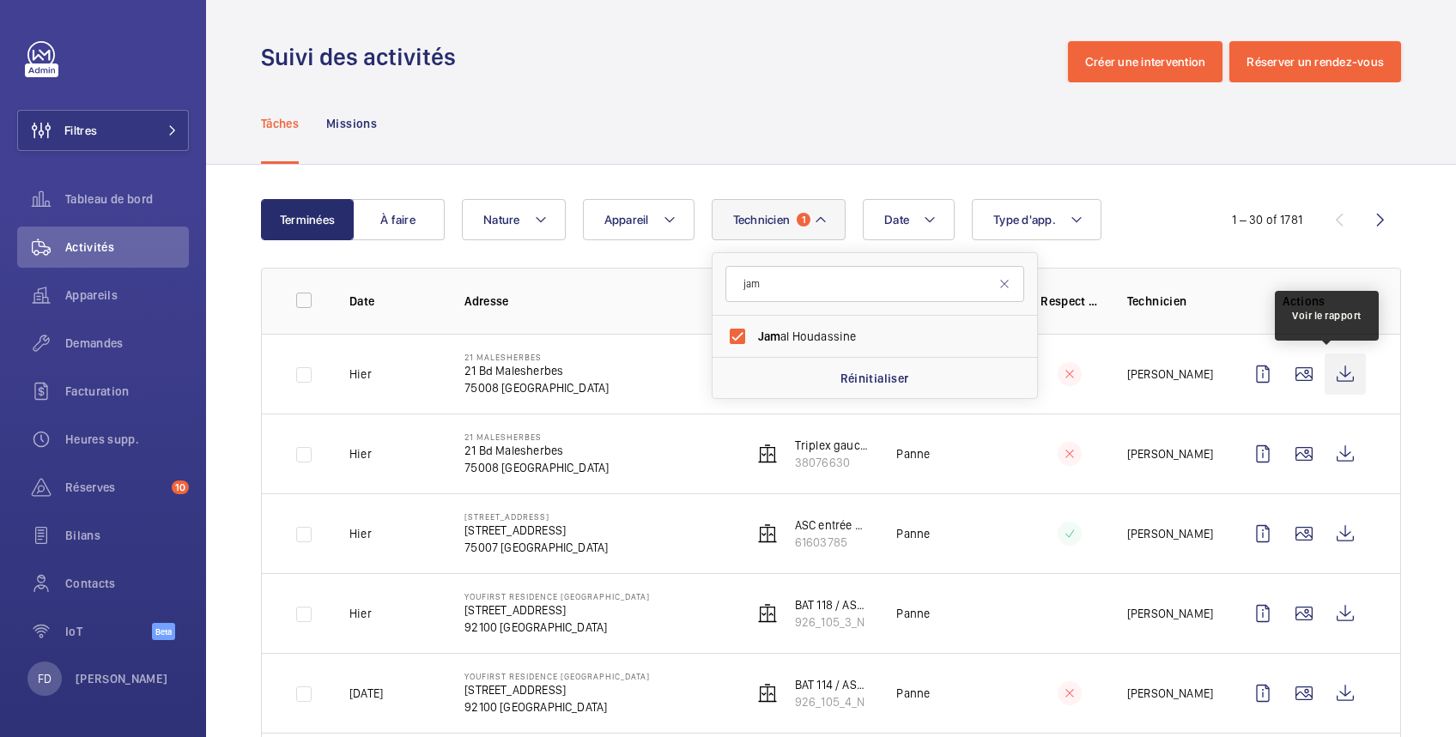
click at [1325, 370] on wm-front-icon-button at bounding box center [1345, 374] width 41 height 41
click at [763, 224] on span "Technicien" at bounding box center [762, 220] width 58 height 14
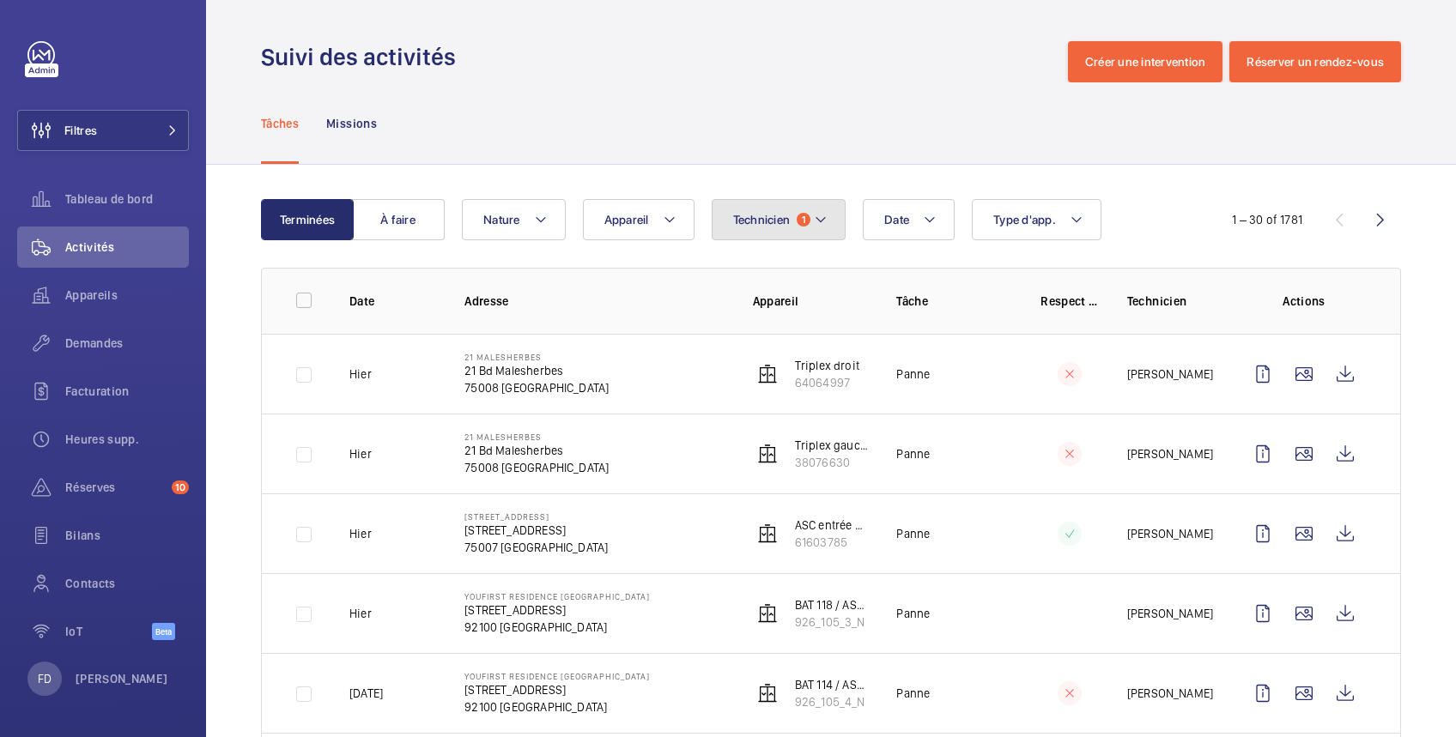
click at [810, 214] on button "Technicien 1" at bounding box center [779, 219] width 135 height 41
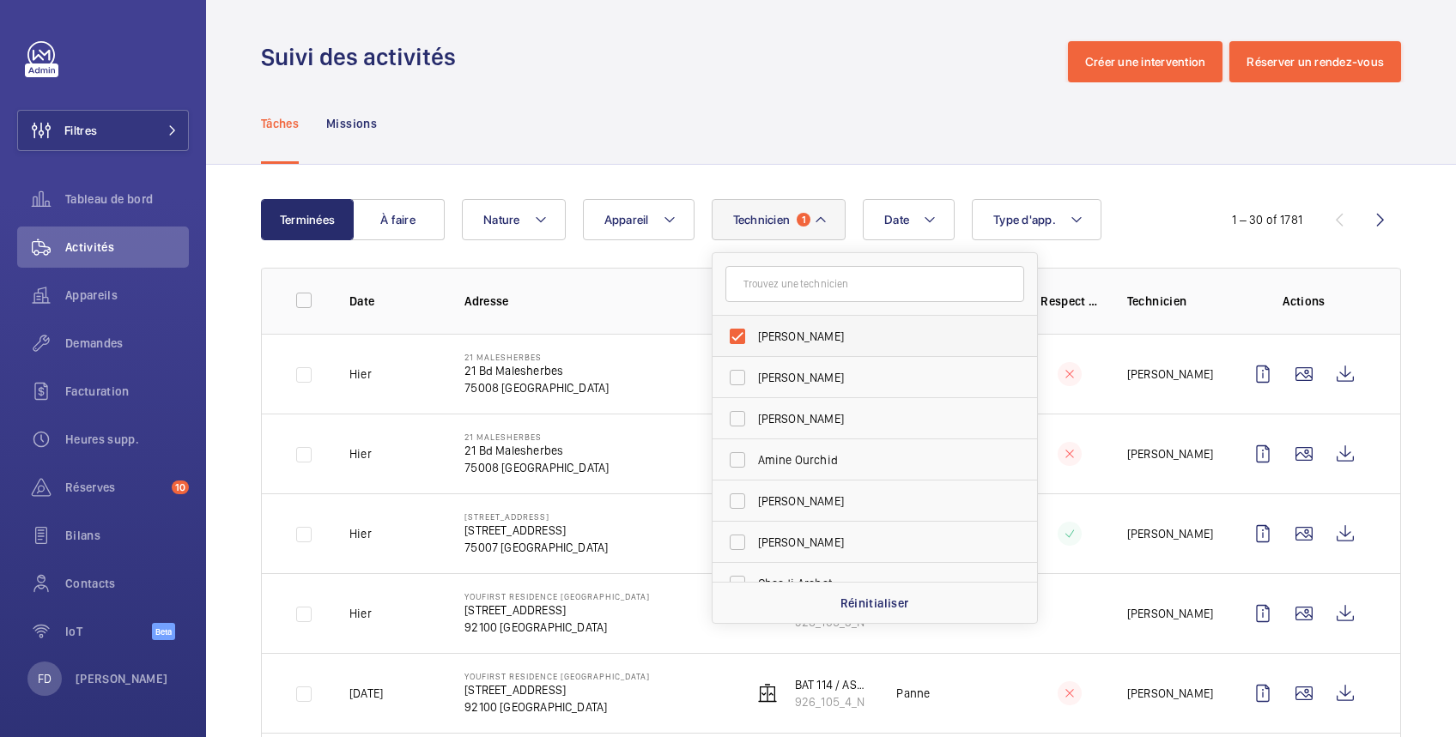
click at [795, 336] on span "[PERSON_NAME]" at bounding box center [876, 336] width 236 height 17
click at [755, 336] on input "[PERSON_NAME]" at bounding box center [737, 336] width 34 height 34
checkbox input "false"
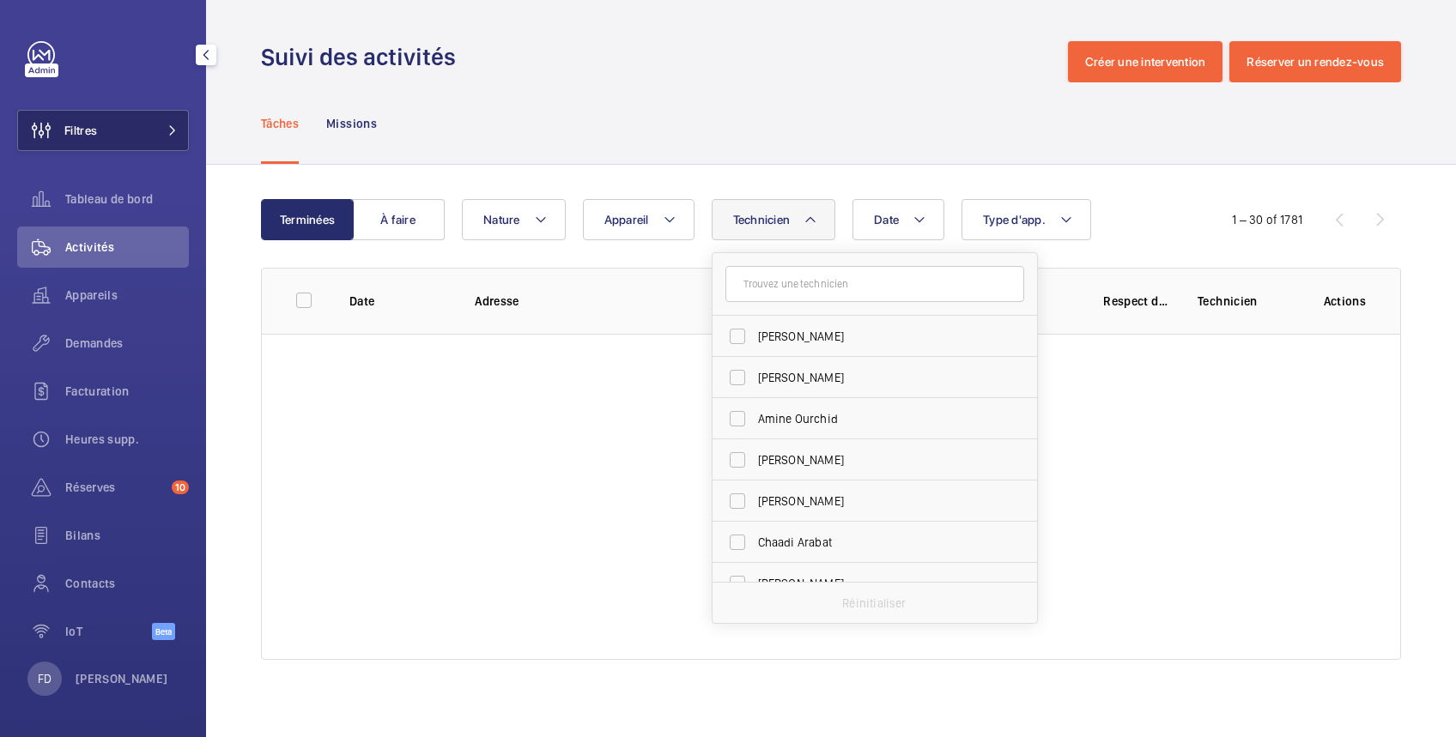
click at [109, 134] on button "Filtres" at bounding box center [103, 130] width 172 height 41
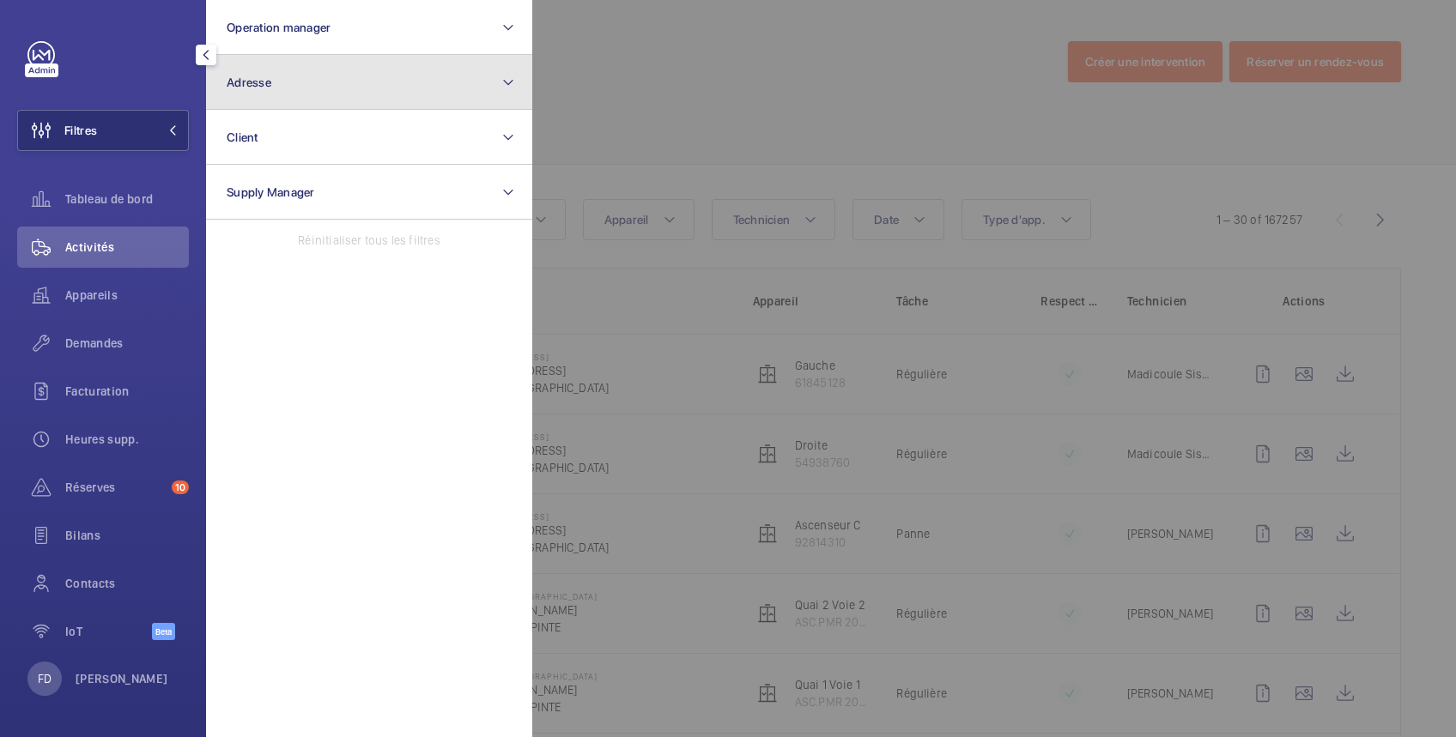
click at [263, 78] on span "Adresse" at bounding box center [249, 83] width 45 height 14
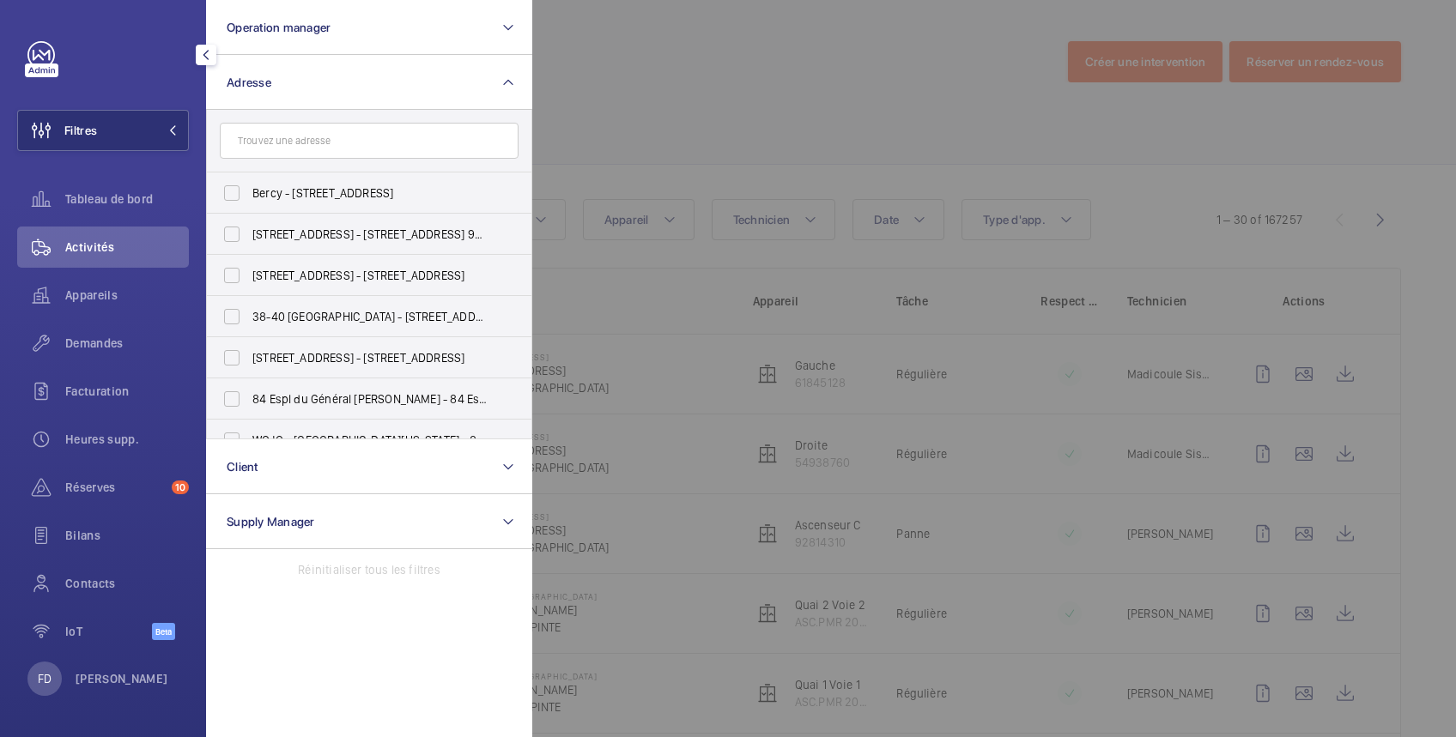
click at [285, 148] on input "text" at bounding box center [369, 141] width 299 height 36
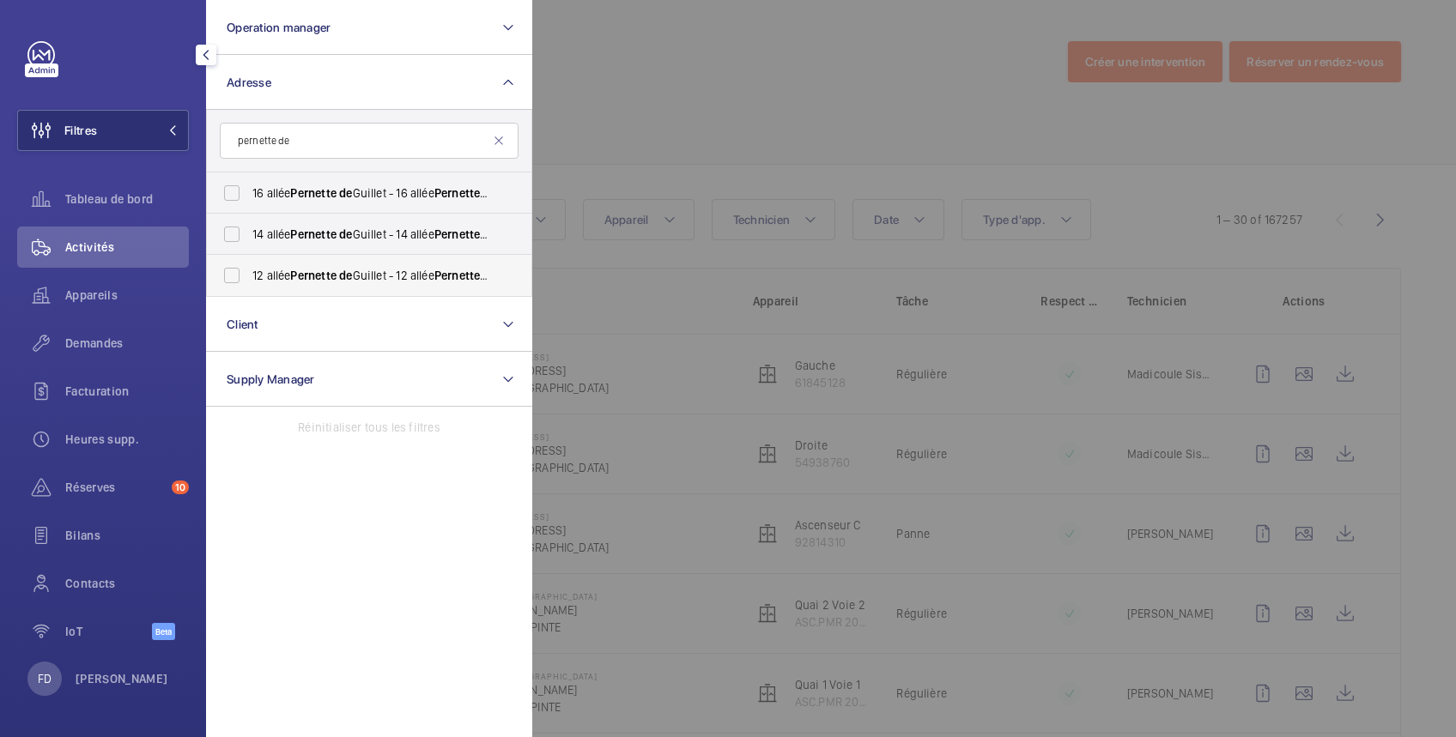
type input "pernette de"
click at [271, 276] on span "12 allée Pernette de Guillet - 12 allée Pernette de Guillet, PARIS 75019" at bounding box center [370, 275] width 236 height 17
click at [249, 276] on input "12 allée Pernette de Guillet - 12 allée Pernette de Guillet, PARIS 75019" at bounding box center [232, 275] width 34 height 34
checkbox input "true"
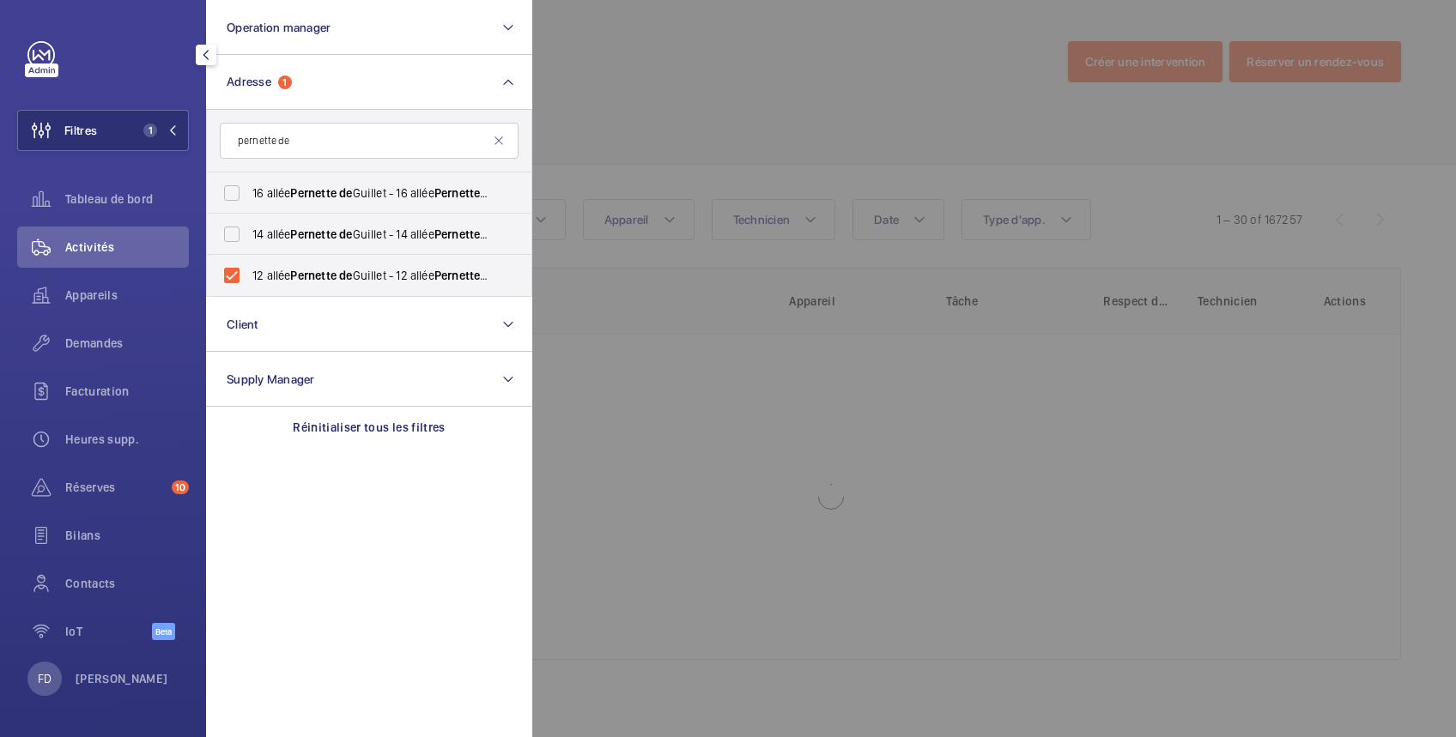
click at [698, 79] on div at bounding box center [1260, 368] width 1456 height 737
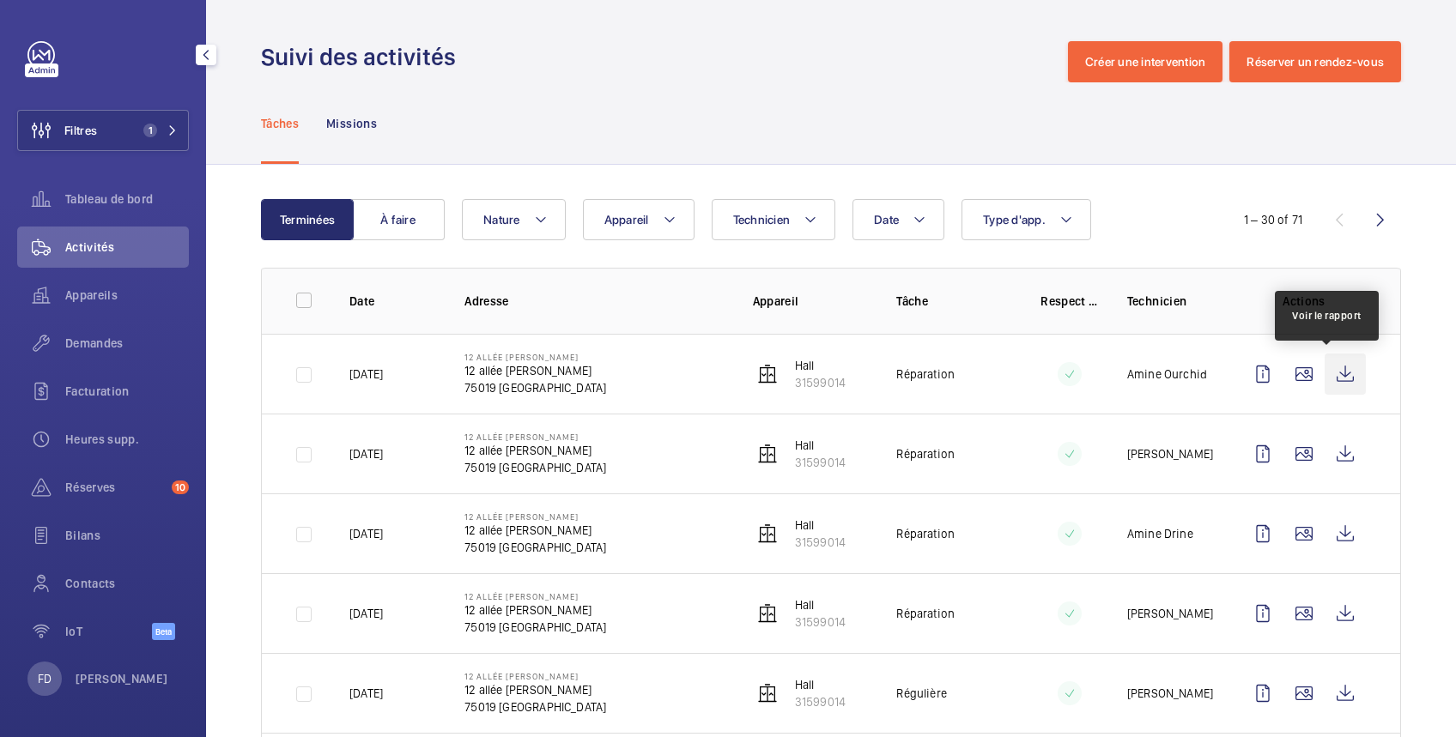
click at [1325, 378] on wm-front-icon-button at bounding box center [1345, 374] width 41 height 41
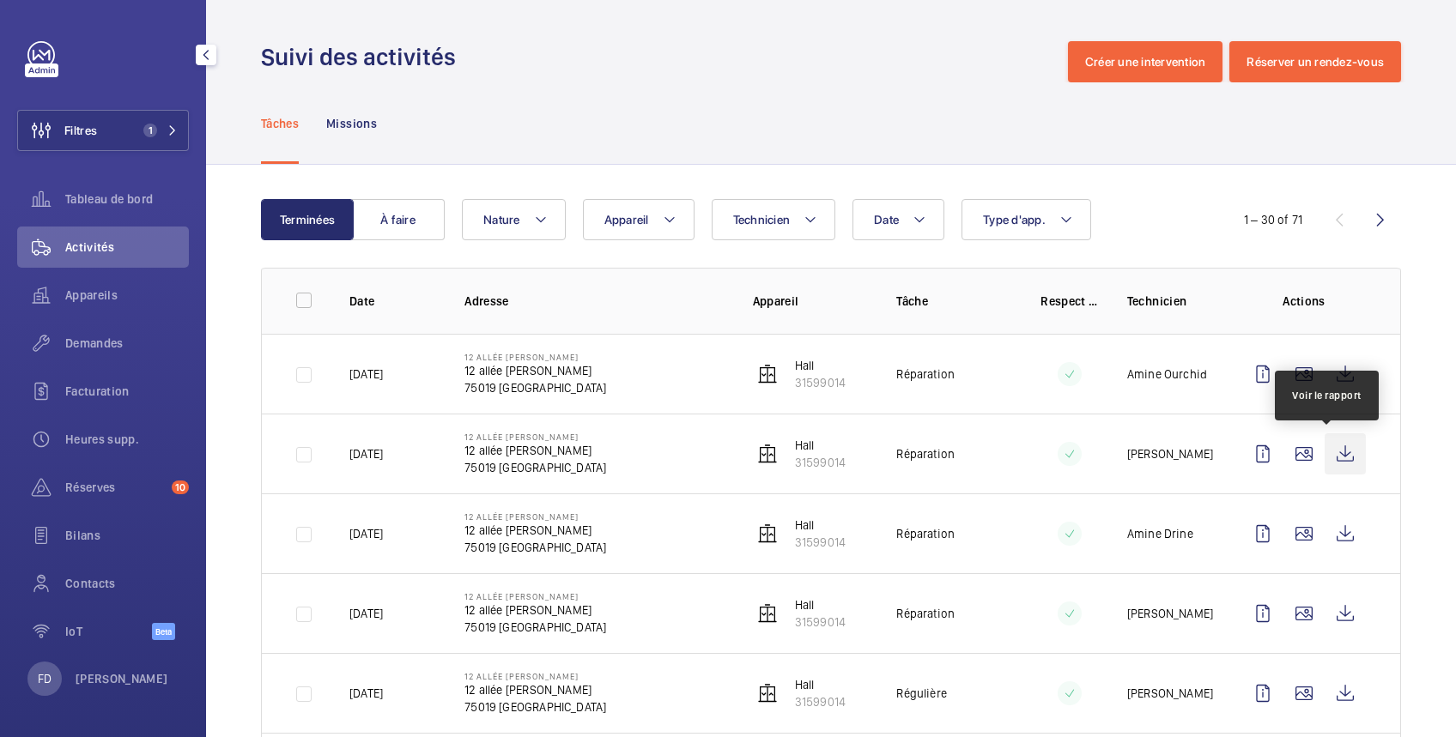
click at [1326, 455] on wm-front-icon-button at bounding box center [1345, 454] width 41 height 41
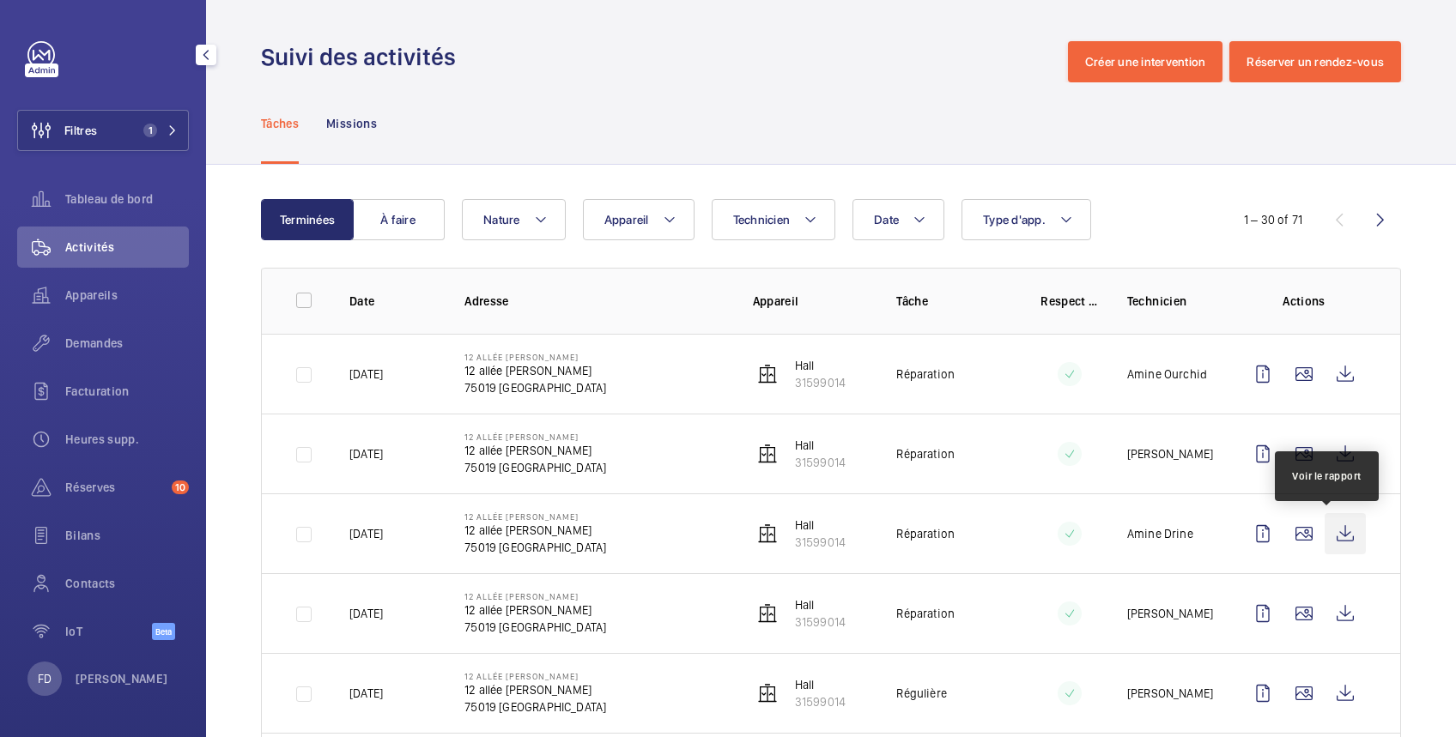
click at [1332, 538] on wm-front-icon-button at bounding box center [1345, 533] width 41 height 41
